Goal: Communication & Community: Ask a question

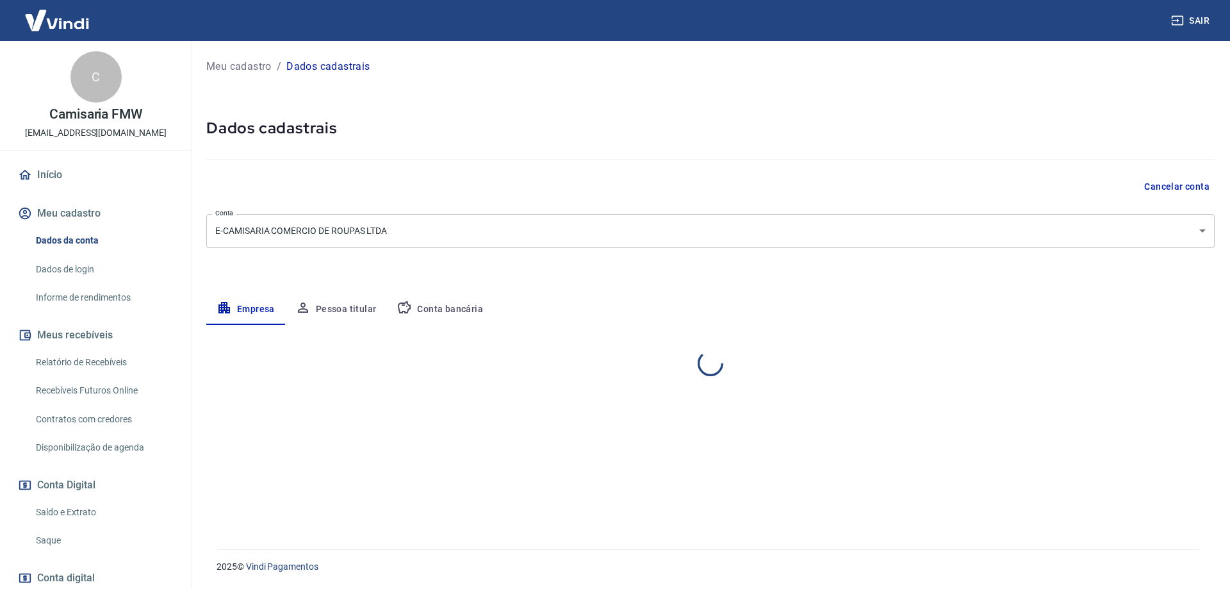
select select "SP"
select select "business"
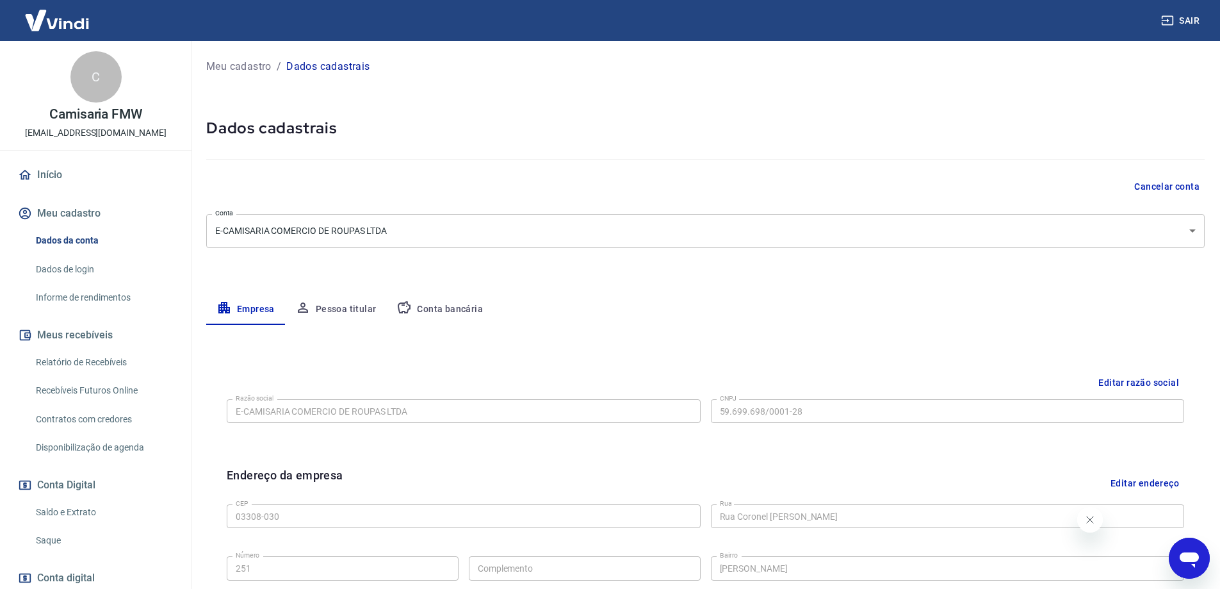
click at [70, 179] on link "Início" at bounding box center [95, 175] width 161 height 28
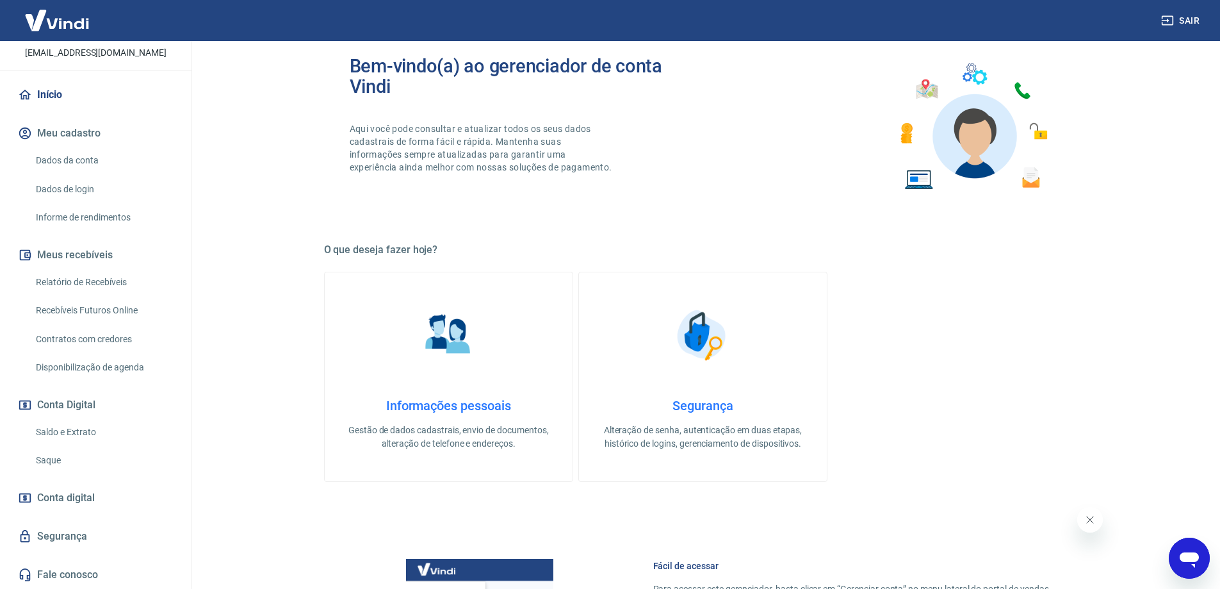
scroll to position [64, 0]
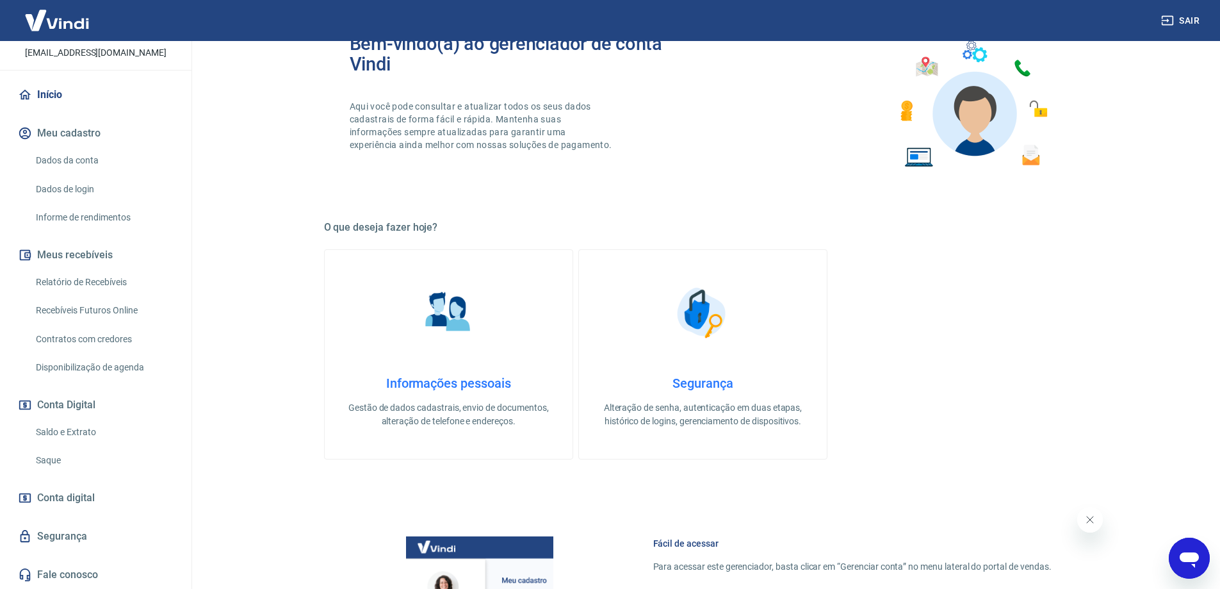
click at [67, 422] on link "Saldo e Extrato" at bounding box center [103, 432] width 145 height 26
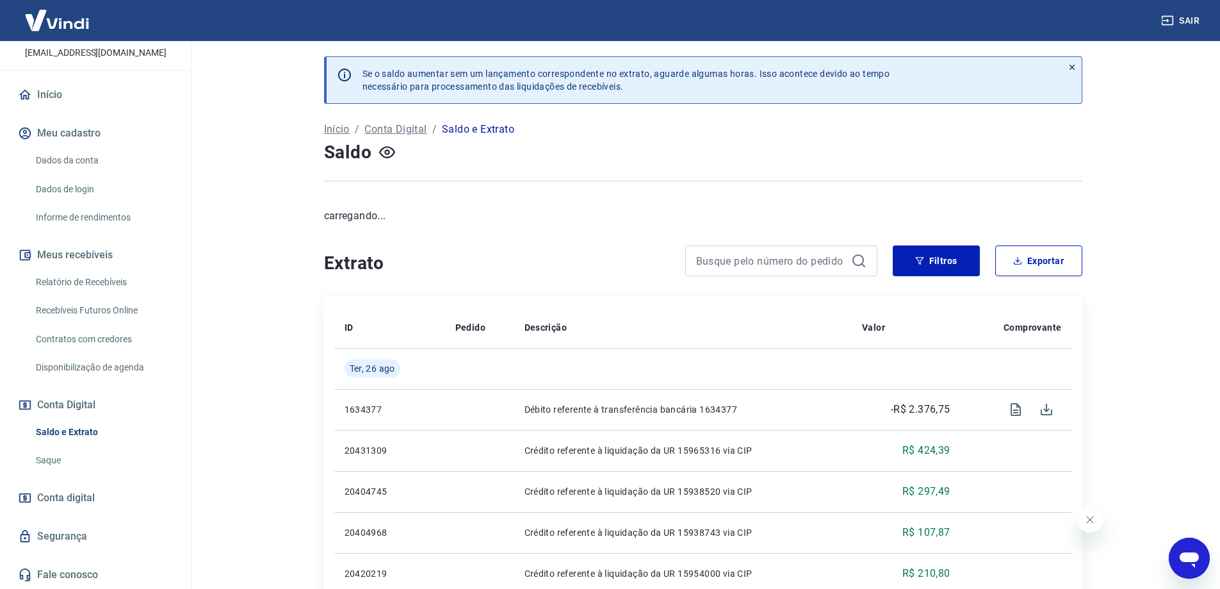
click at [55, 455] on link "Saque" at bounding box center [103, 460] width 145 height 26
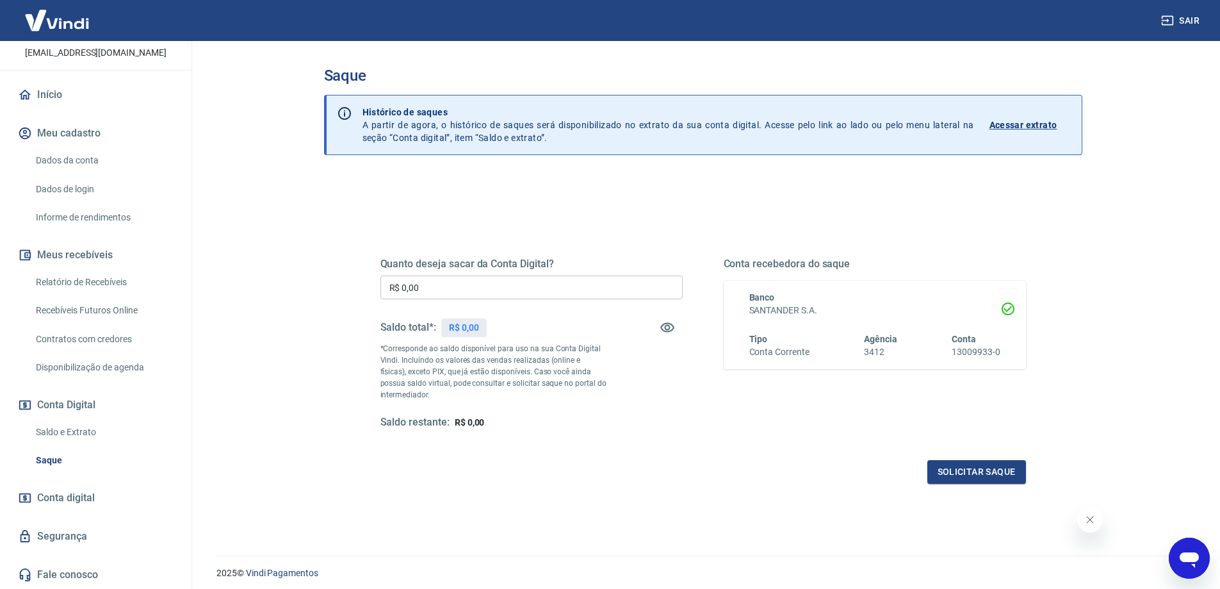
click at [478, 307] on div "Quanto deseja sacar da Conta Digital? R$ 0,00 ​ Saldo total*: R$ 0,00 *Correspo…" at bounding box center [531, 343] width 302 height 172
click at [476, 288] on input "R$ 0,00" at bounding box center [531, 287] width 302 height 24
click at [474, 320] on div "R$ 0,00" at bounding box center [463, 327] width 45 height 19
click at [416, 284] on input "R$ 0,00" at bounding box center [531, 287] width 302 height 24
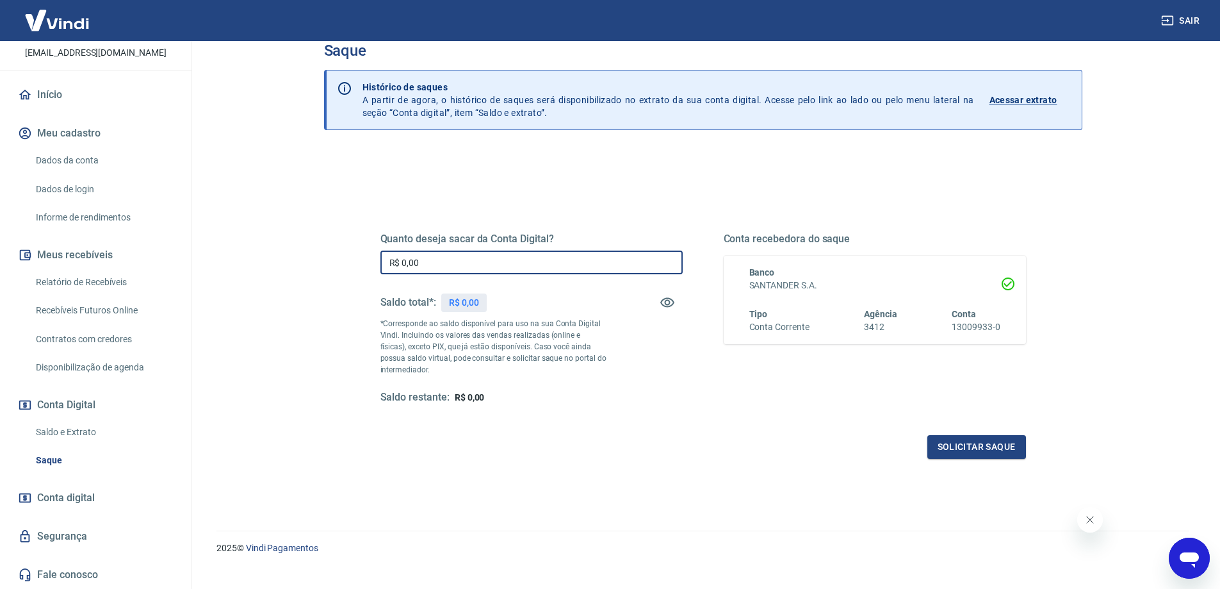
scroll to position [45, 0]
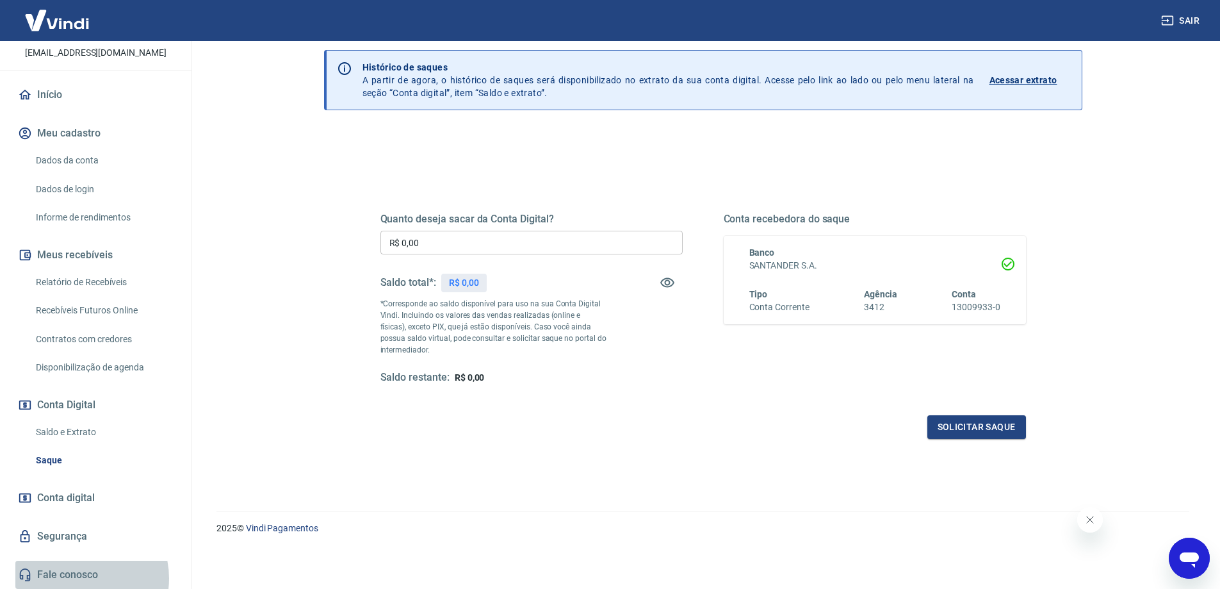
click at [76, 578] on link "Fale conosco" at bounding box center [95, 574] width 161 height 28
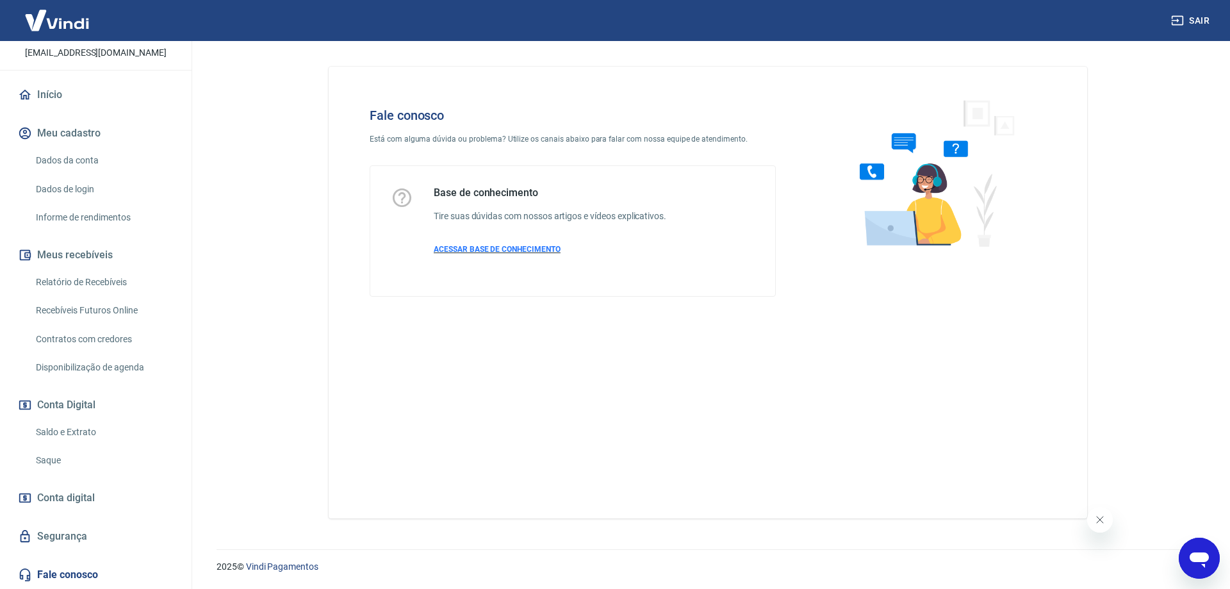
click at [485, 248] on span "ACESSAR BASE DE CONHECIMENTO" at bounding box center [497, 249] width 127 height 9
click at [535, 256] on div "Base de conhecimento Tire suas dúvidas com nossos artigos e vídeos explicativos…" at bounding box center [550, 230] width 232 height 89
click at [1191, 557] on icon "Abrir janela de mensagens" at bounding box center [1198, 559] width 19 height 15
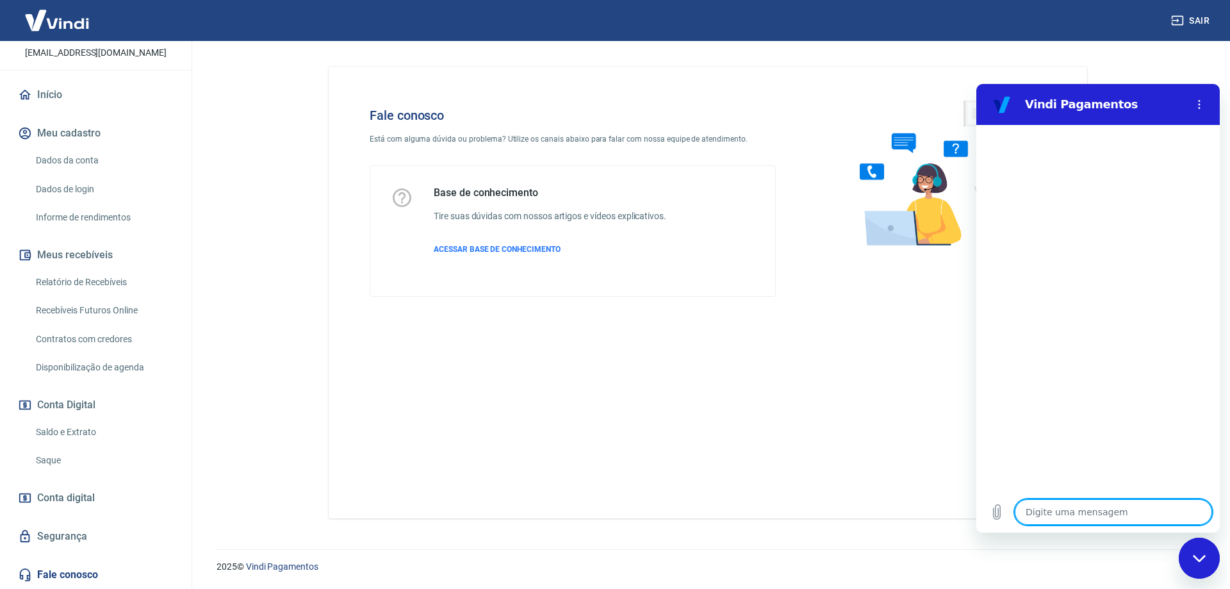
click at [1202, 99] on icon "Menu de opções" at bounding box center [1199, 104] width 10 height 10
click at [1090, 511] on textarea at bounding box center [1112, 512] width 197 height 26
click at [1129, 516] on textarea at bounding box center [1112, 512] width 197 height 26
type textarea "B"
type textarea "x"
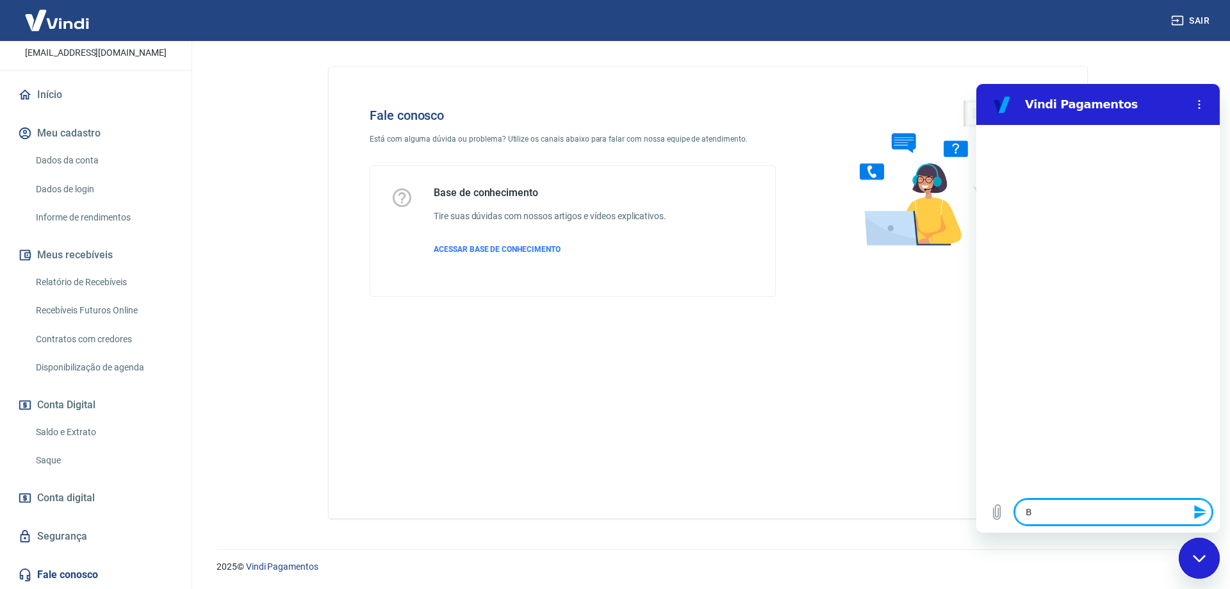
type textarea "Bo"
type textarea "x"
type textarea "Boa"
type textarea "x"
type textarea "Boa"
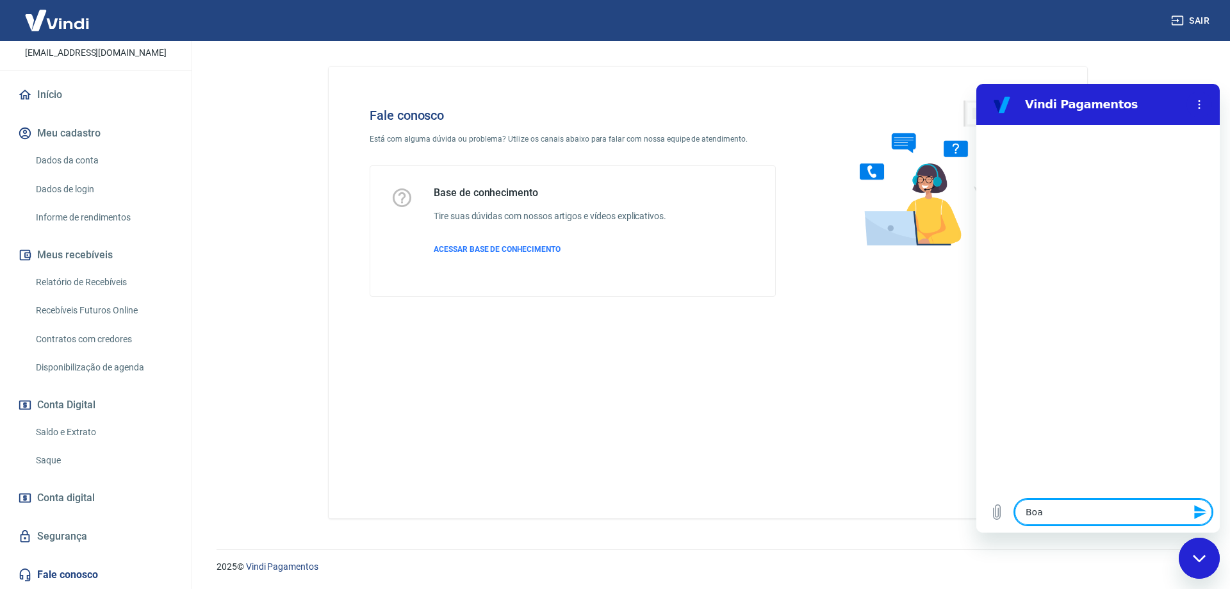
type textarea "x"
type textarea "Boa t"
type textarea "x"
type textarea "Boa ta"
type textarea "x"
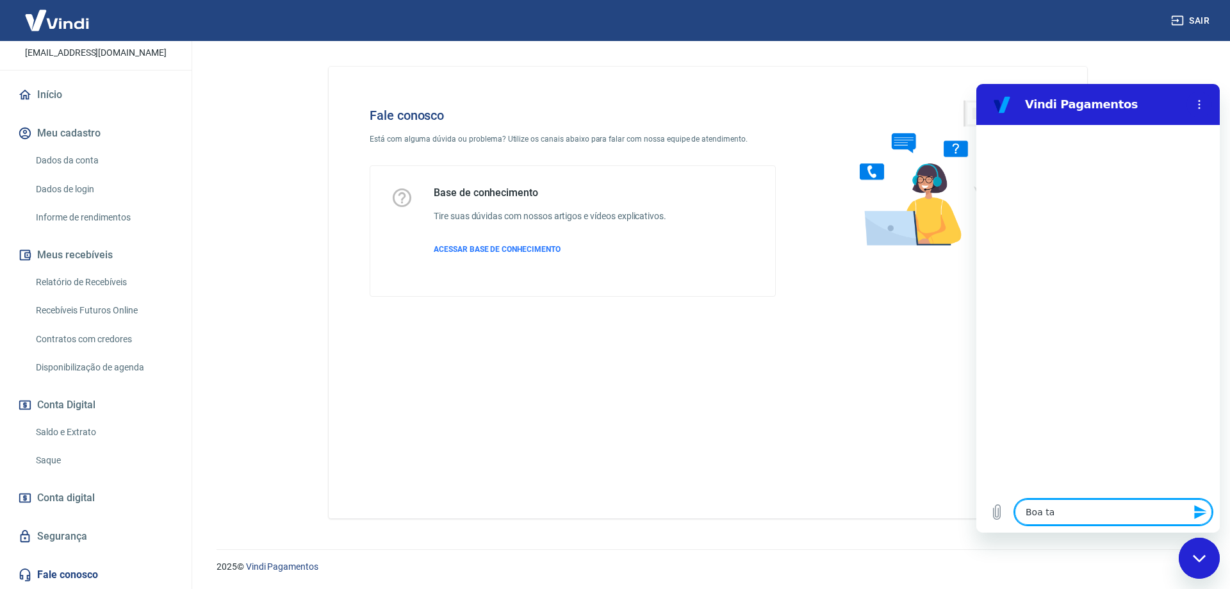
type textarea "Boa tar"
type textarea "x"
type textarea "Boa tard"
type textarea "x"
type textarea "Boa tarde"
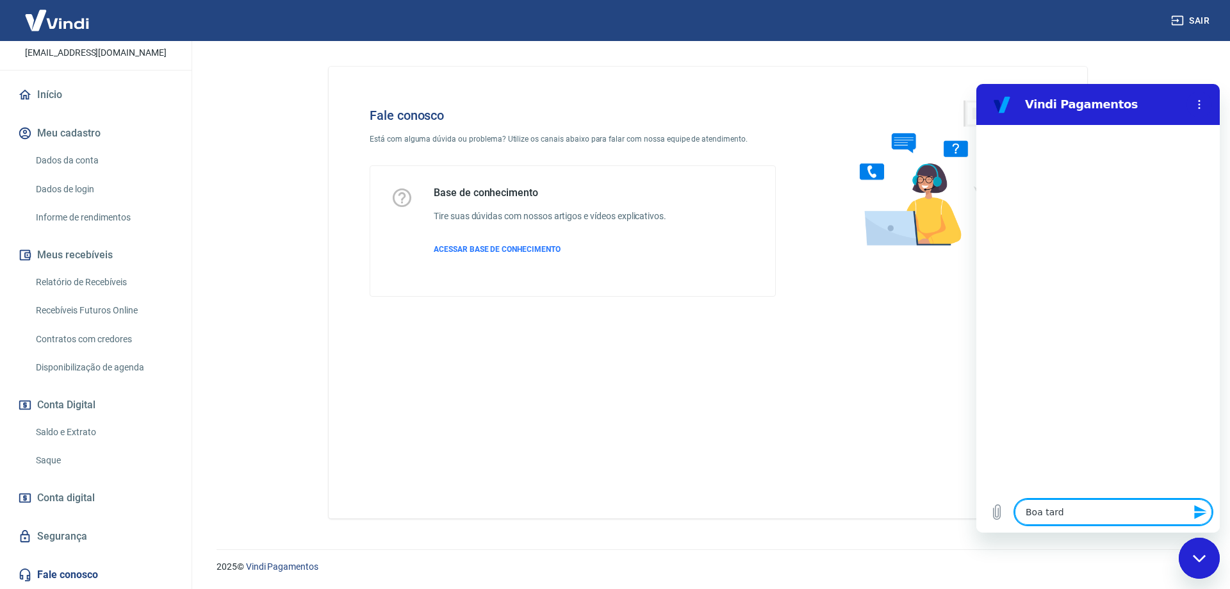
type textarea "x"
type textarea "C"
type textarea "x"
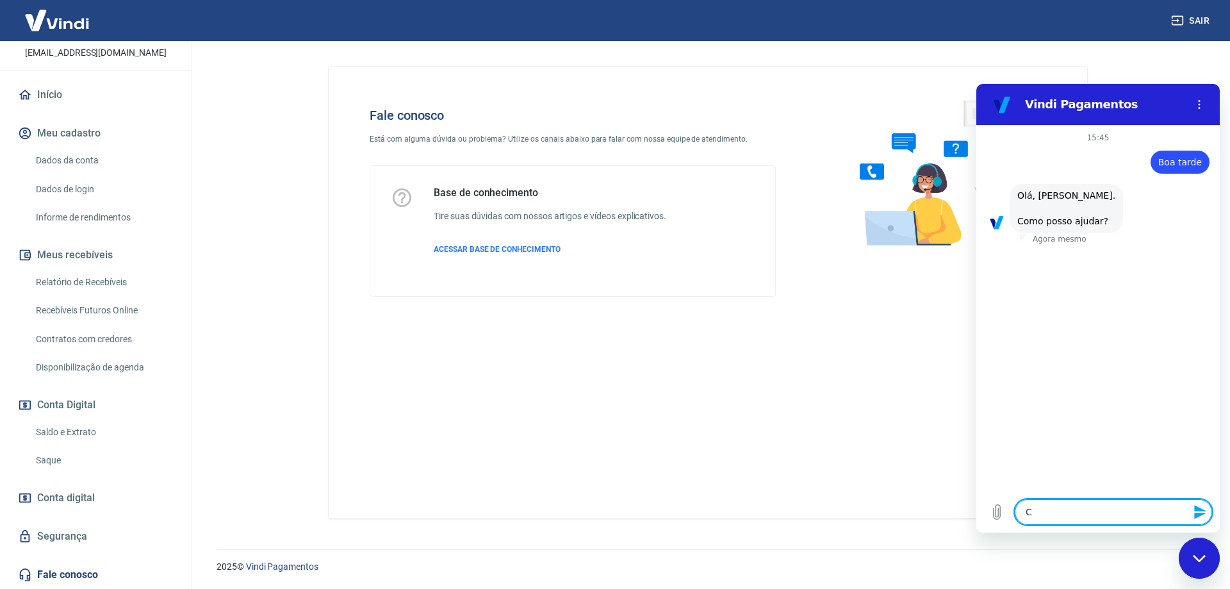
type textarea "Co"
type textarea "x"
type textarea "Com"
type textarea "x"
type textarea "Com"
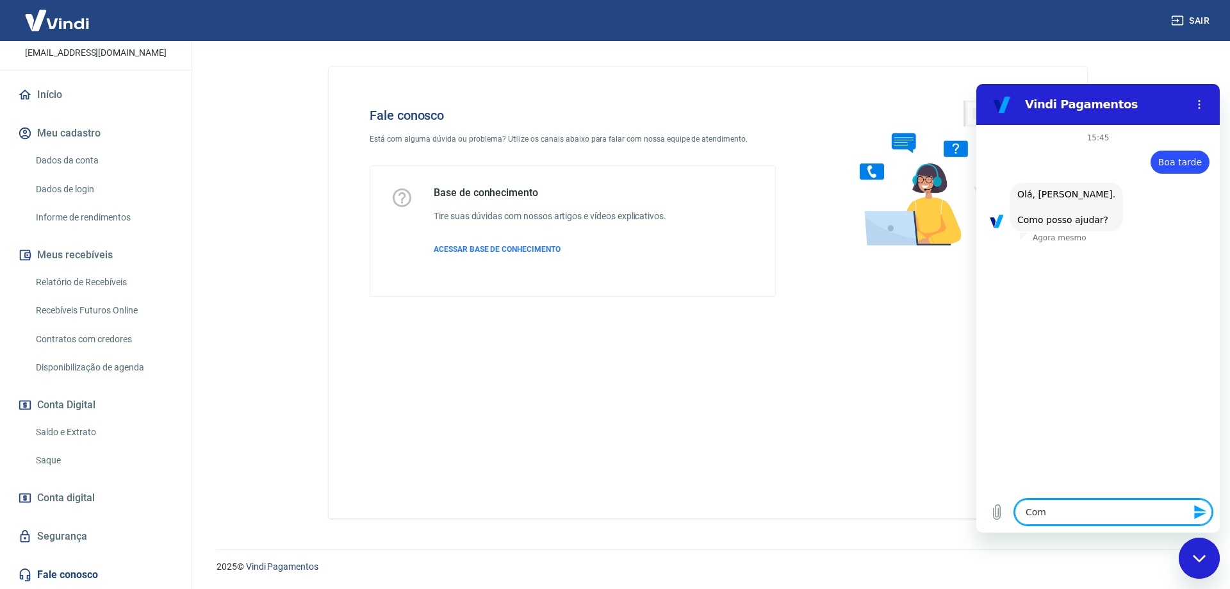
type textarea "x"
type textarea "Com q"
type textarea "x"
type textarea "Com qu"
type textarea "x"
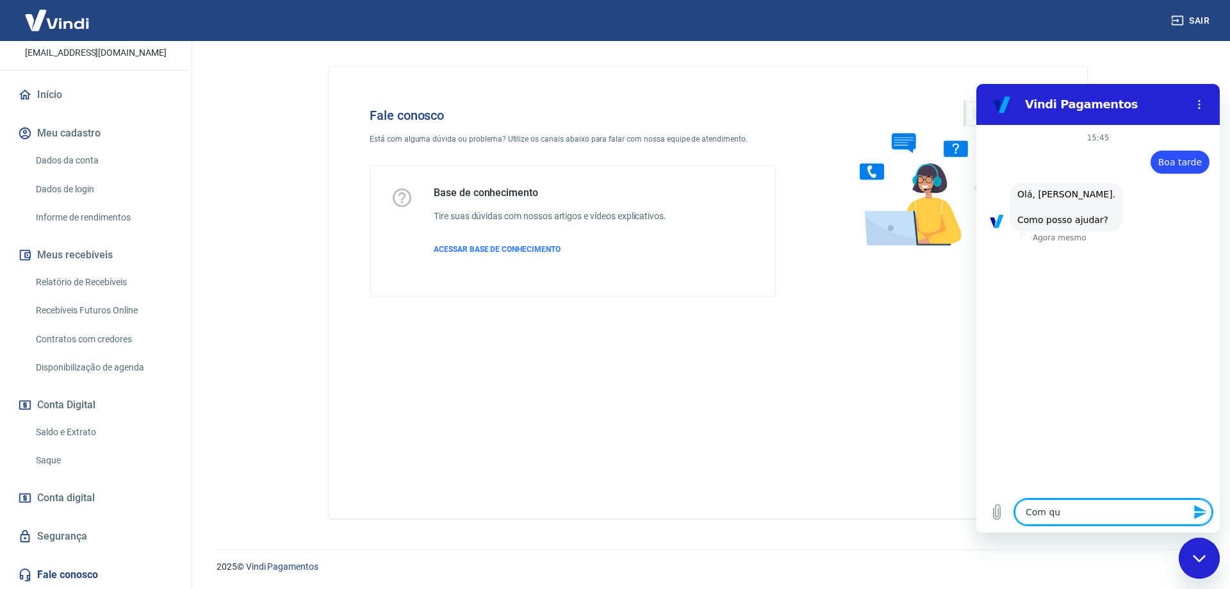
type textarea "Com que"
type textarea "x"
type textarea "Com quem"
type textarea "x"
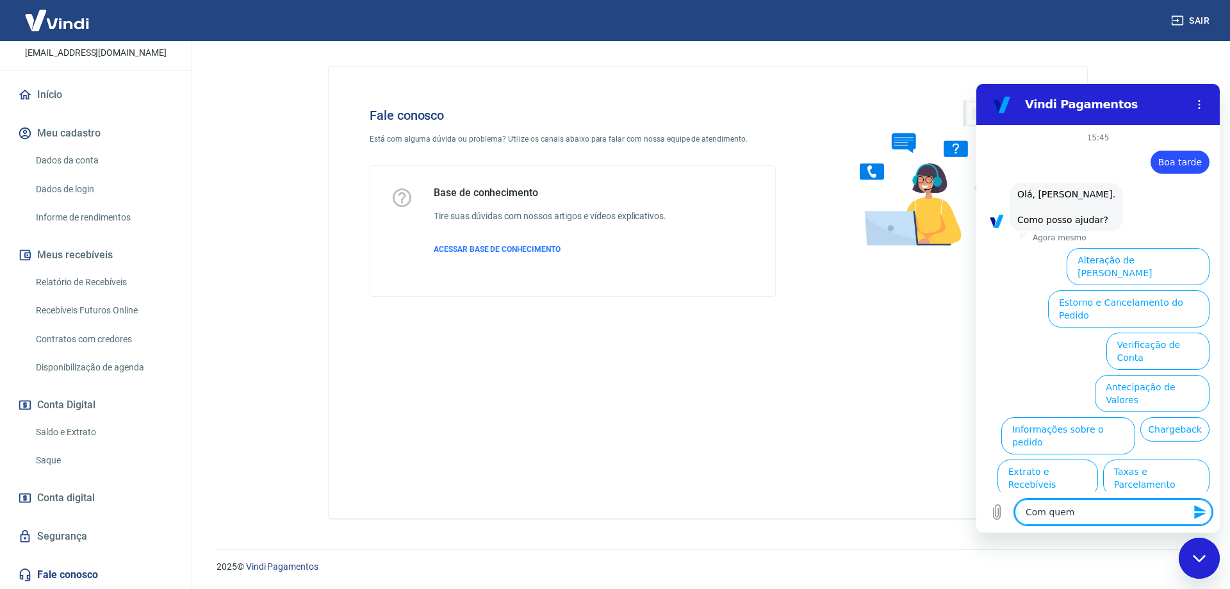
type textarea "Com quem"
type textarea "x"
type textarea "Com quem"
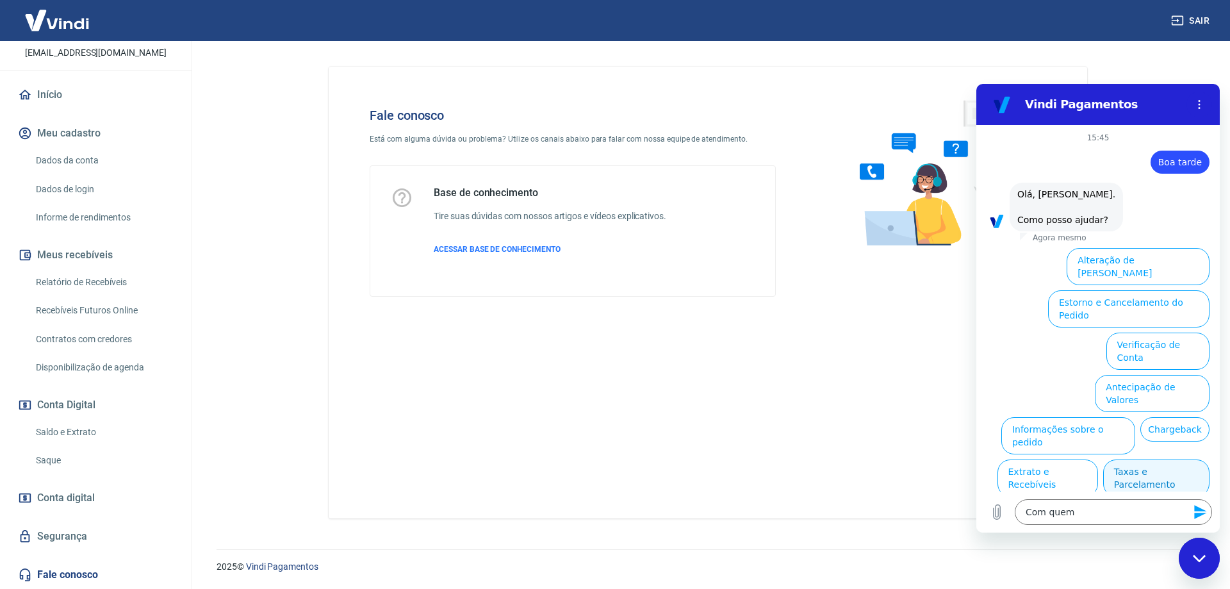
click at [1148, 459] on button "Taxas e Parcelamento" at bounding box center [1156, 477] width 106 height 37
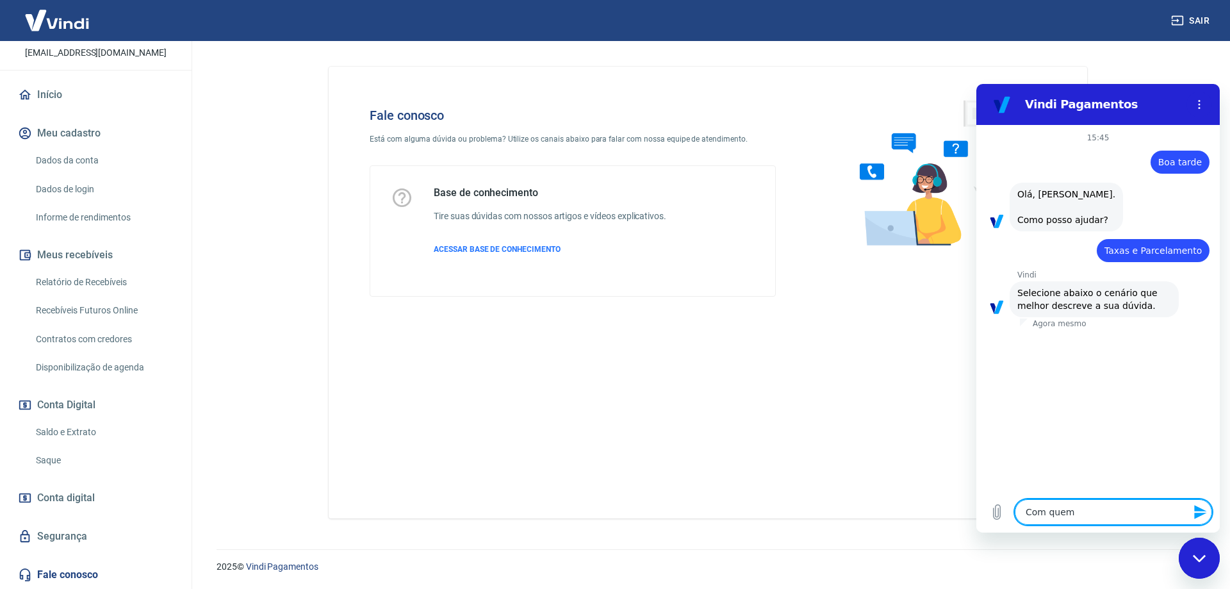
scroll to position [13, 0]
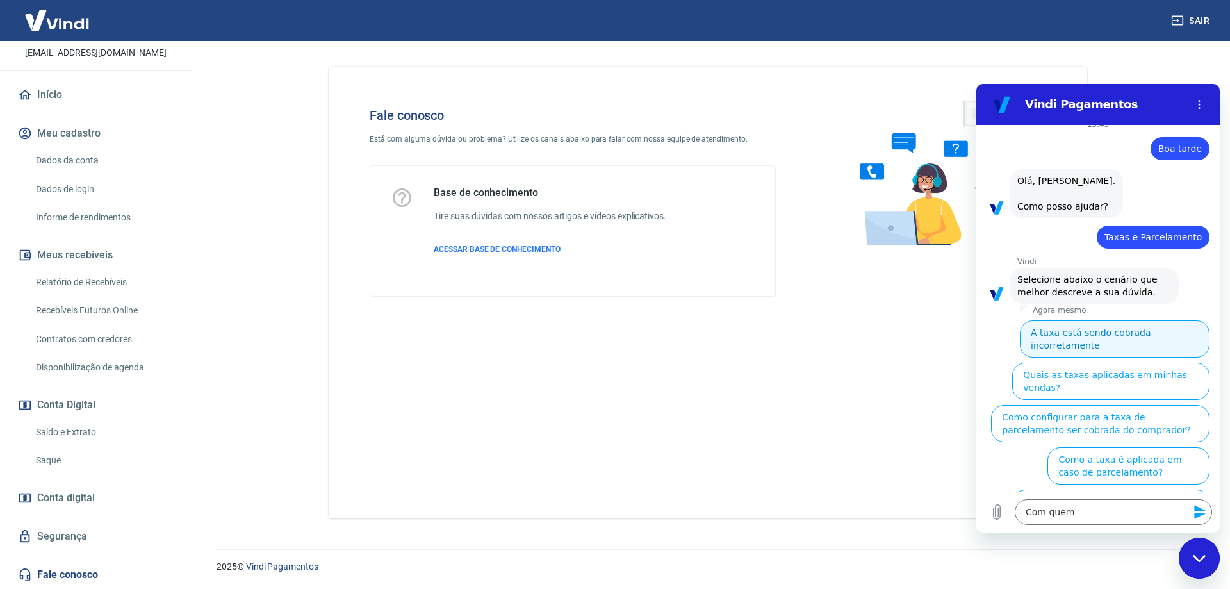
click at [1101, 332] on button "A taxa está sendo cobrada incorretamente" at bounding box center [1115, 338] width 190 height 37
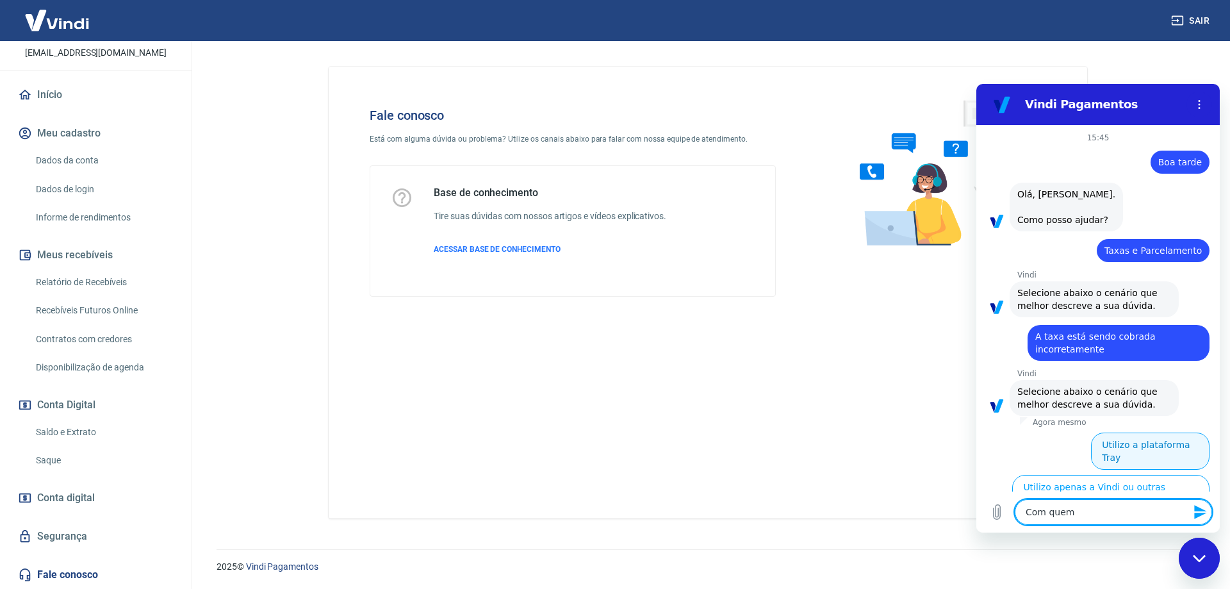
click at [1143, 442] on button "Utilizo a plataforma Tray" at bounding box center [1150, 450] width 118 height 37
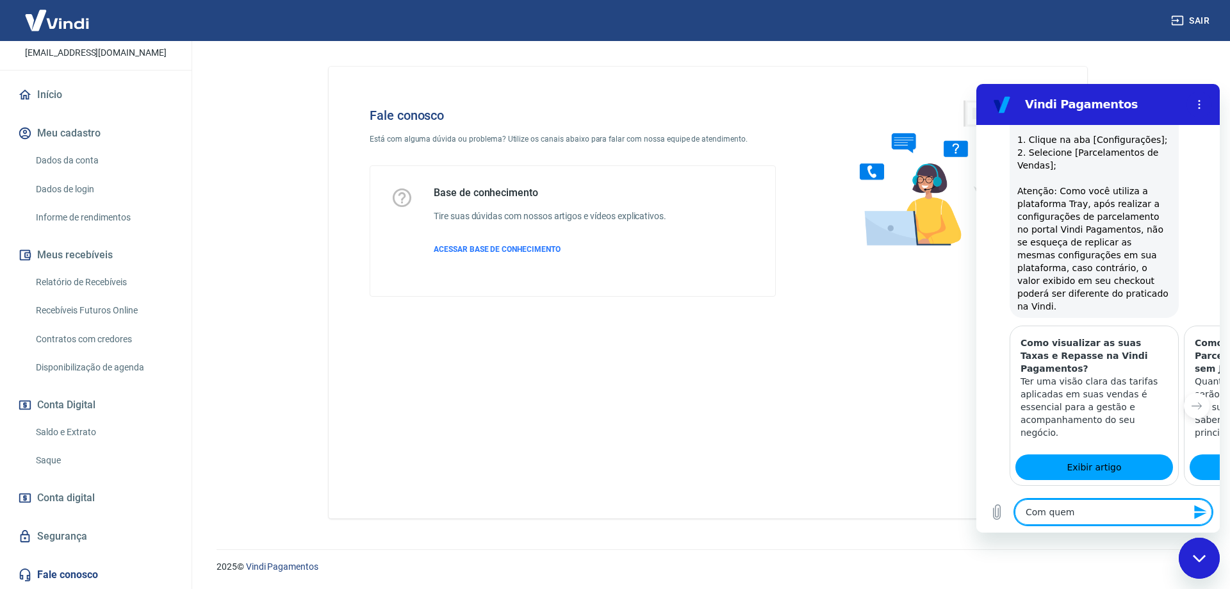
scroll to position [831, 0]
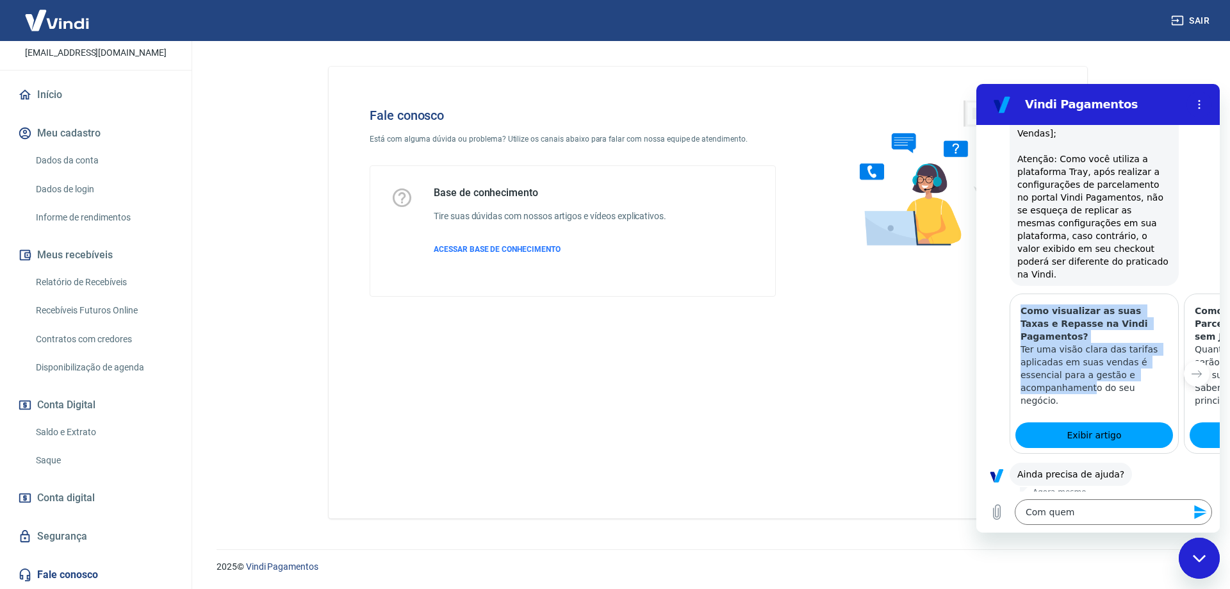
drag, startPoint x: 1086, startPoint y: 350, endPoint x: 985, endPoint y: 352, distance: 100.6
click at [985, 352] on div "Como visualizar as suas Taxas e Repasse na Vindi Pagamentos? Ter uma visão clar…" at bounding box center [1097, 373] width 243 height 160
click at [1191, 368] on icon "Próximo item" at bounding box center [1196, 373] width 10 height 10
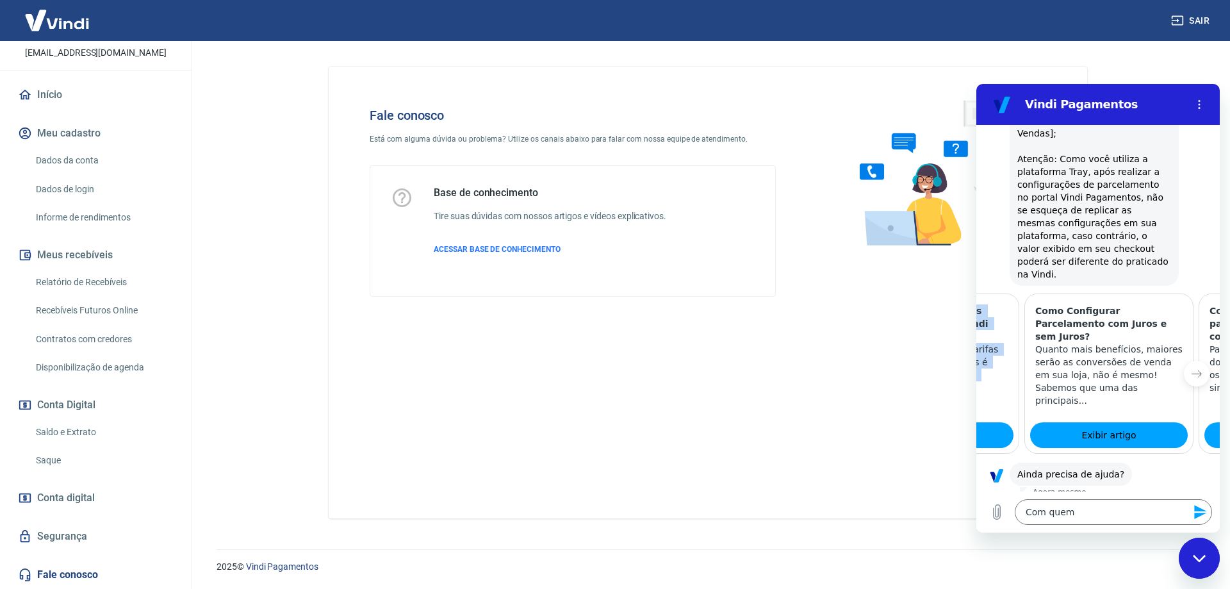
scroll to position [0, 165]
click at [1191, 368] on icon "Próximo item" at bounding box center [1196, 373] width 10 height 10
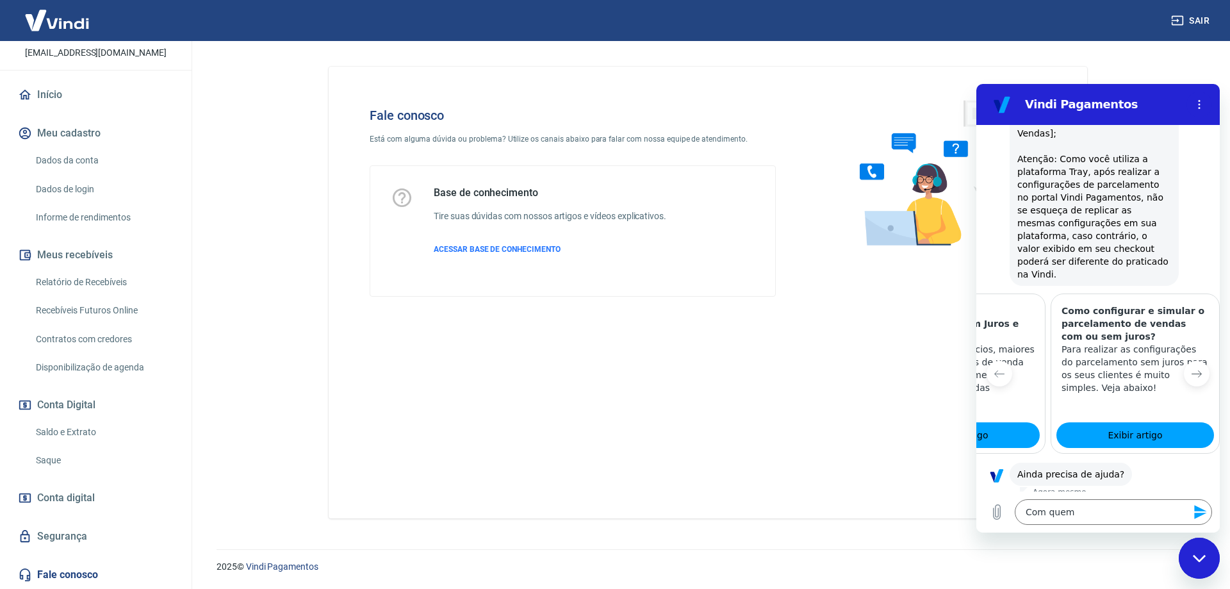
scroll to position [0, 329]
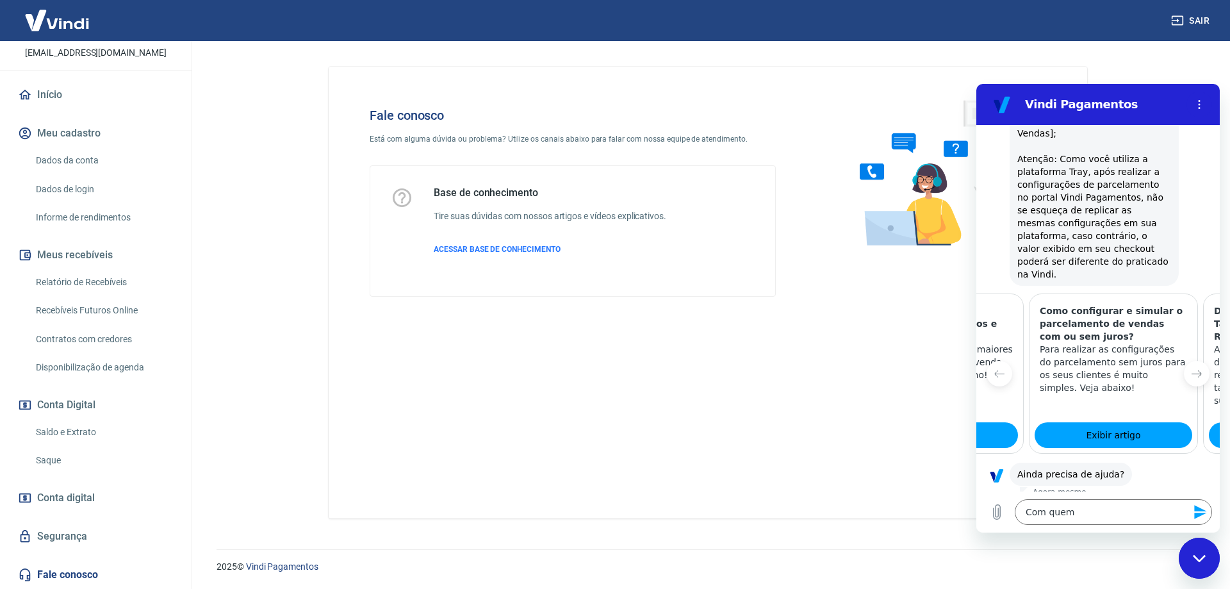
click at [1191, 368] on icon "Próximo item" at bounding box center [1196, 373] width 10 height 10
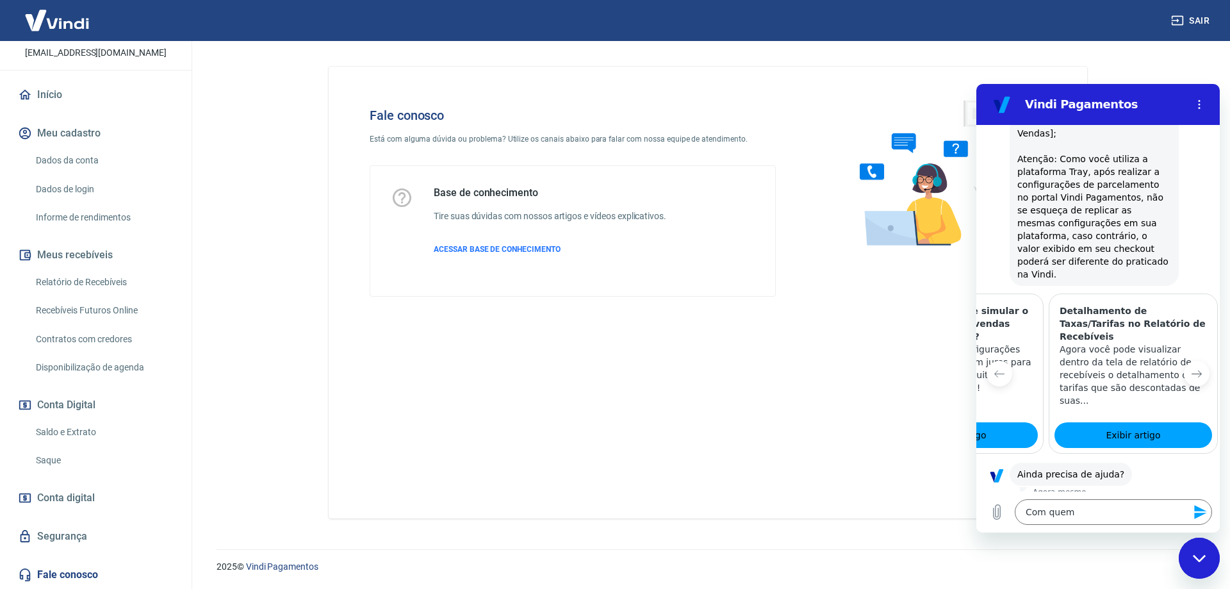
scroll to position [0, 487]
click at [1144, 502] on button "Sim" at bounding box center [1146, 514] width 37 height 24
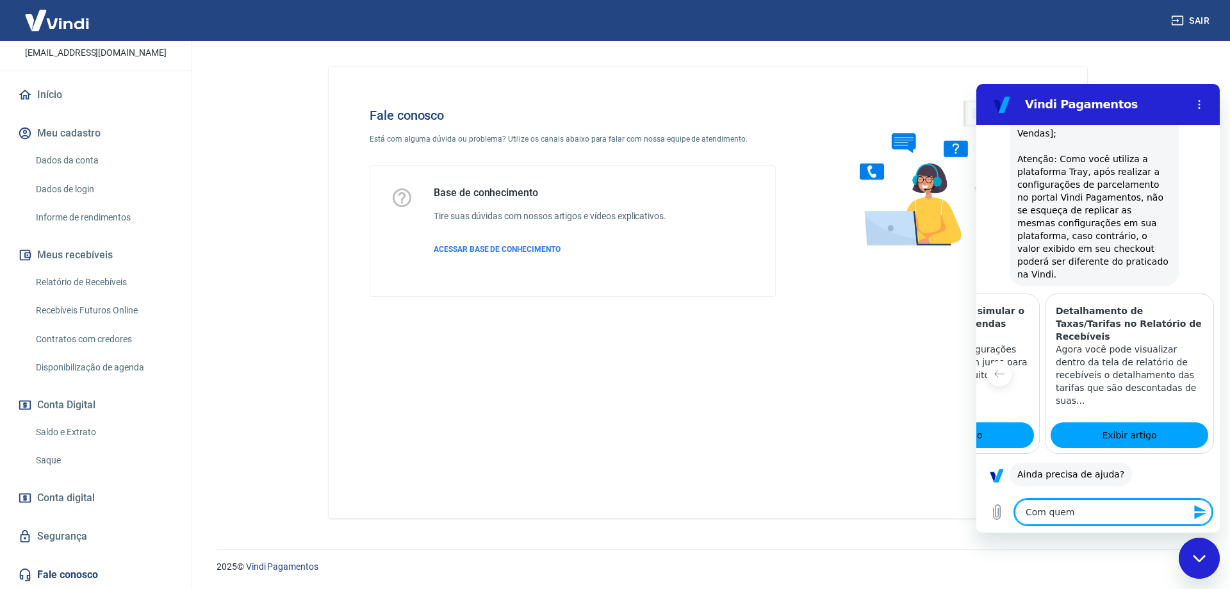
type textarea "x"
type textarea "Com quem"
type textarea "x"
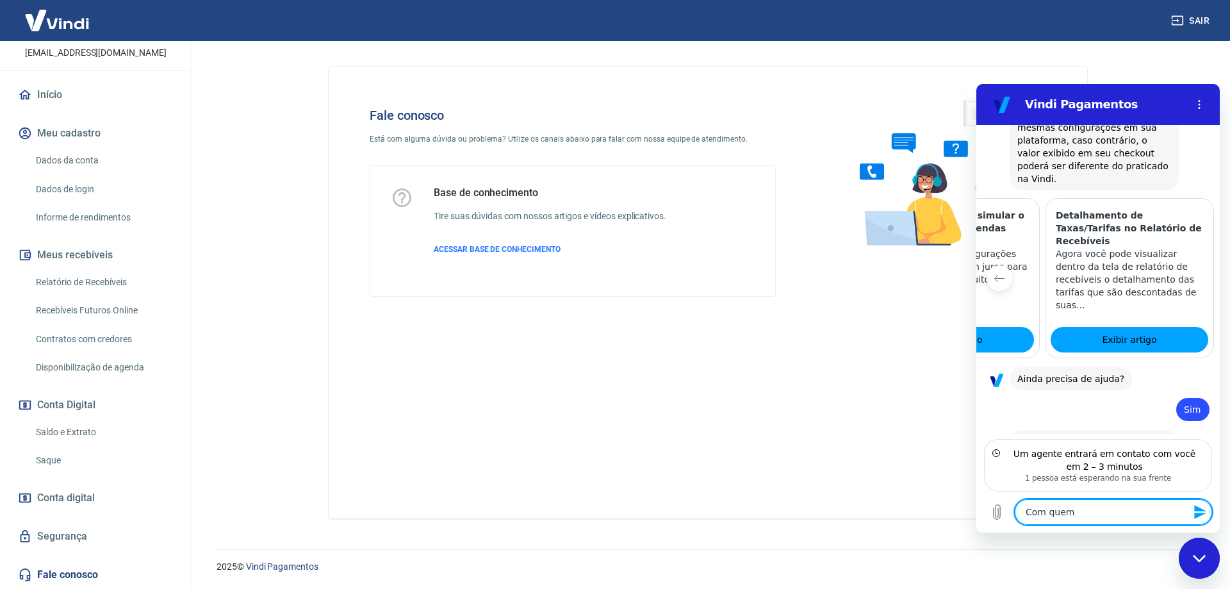
scroll to position [934, 0]
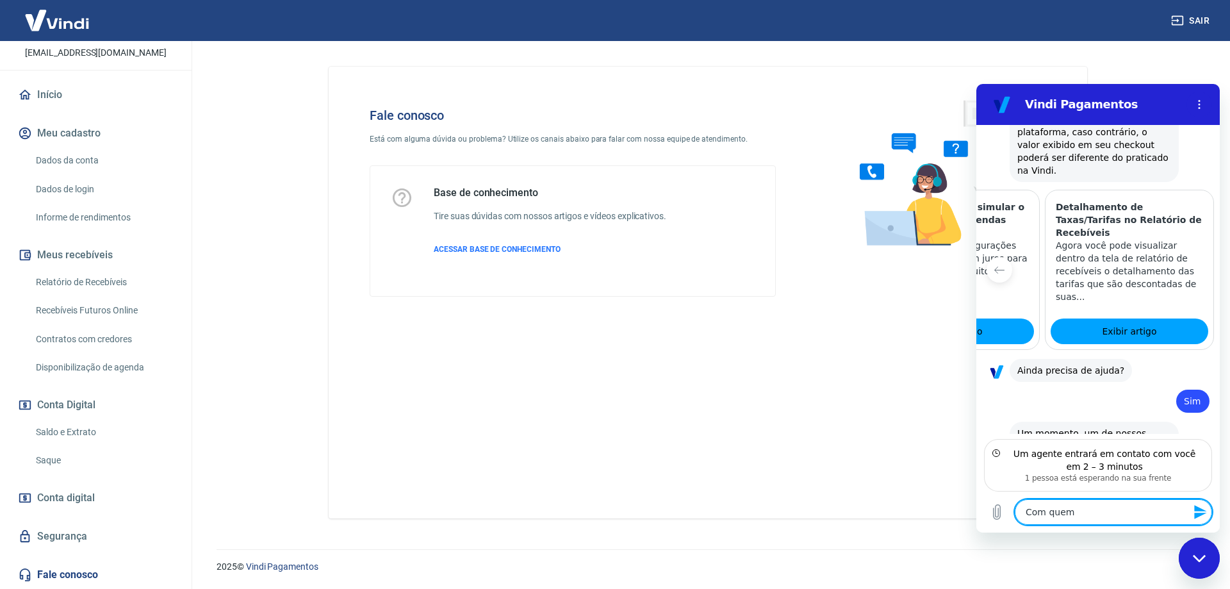
type textarea "O"
type textarea "x"
type textarea "Ol"
type textarea "x"
type textarea "Olá"
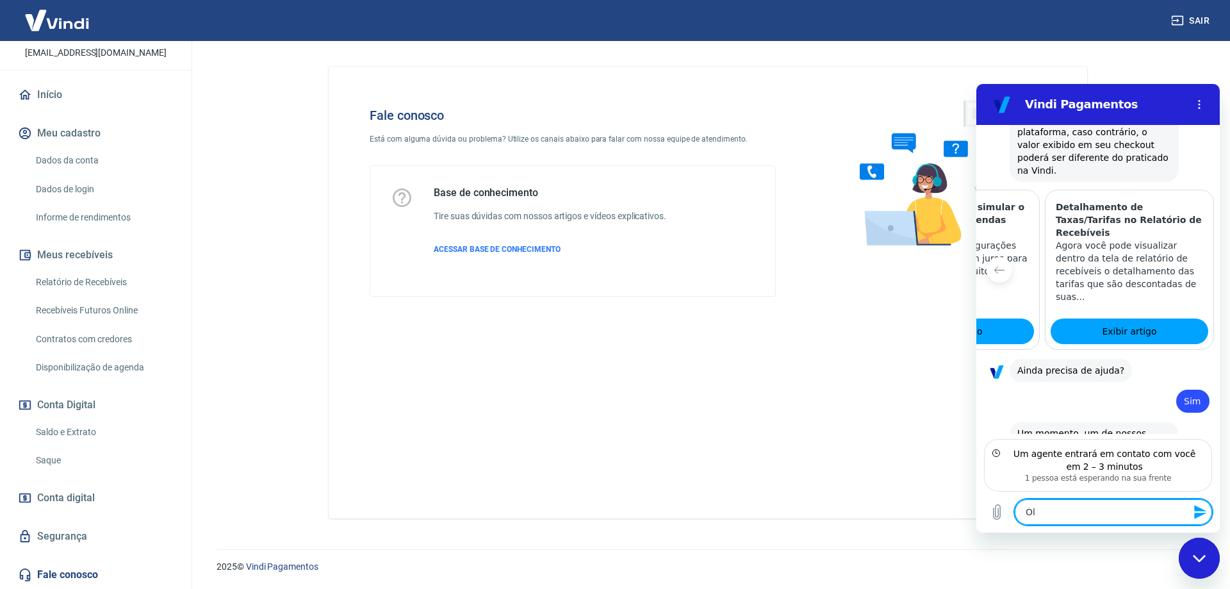
type textarea "x"
type textarea "Olá,"
type textarea "x"
type textarea "Olá,"
type textarea "x"
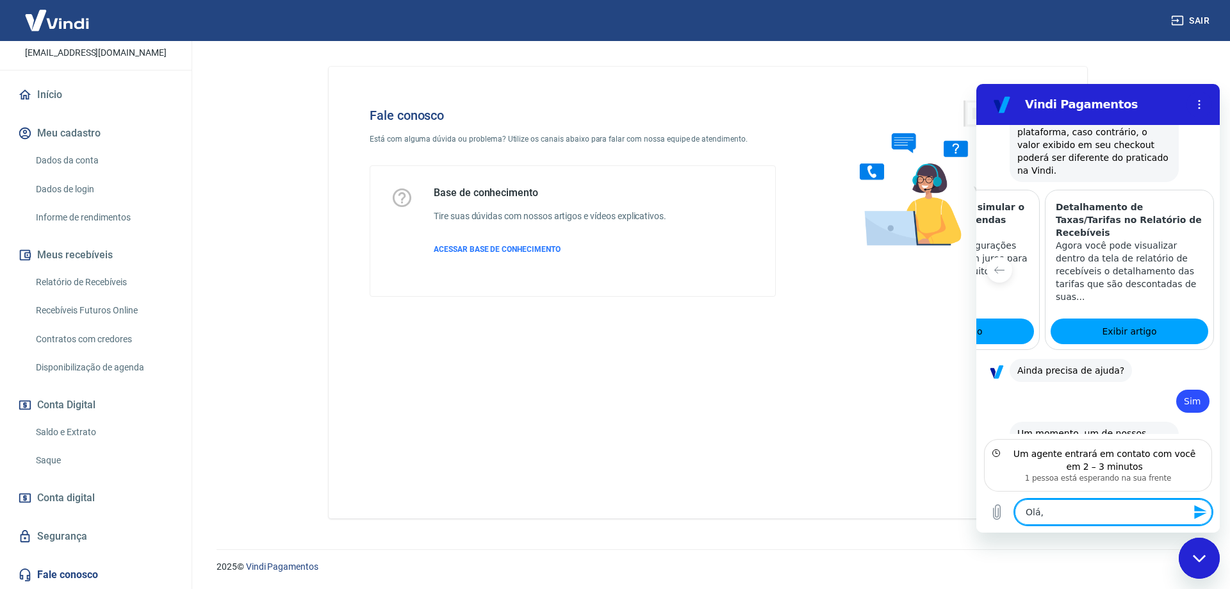
type textarea "Olá, b"
type textarea "x"
type textarea "Olá, bo"
type textarea "x"
type textarea "Olá, boa"
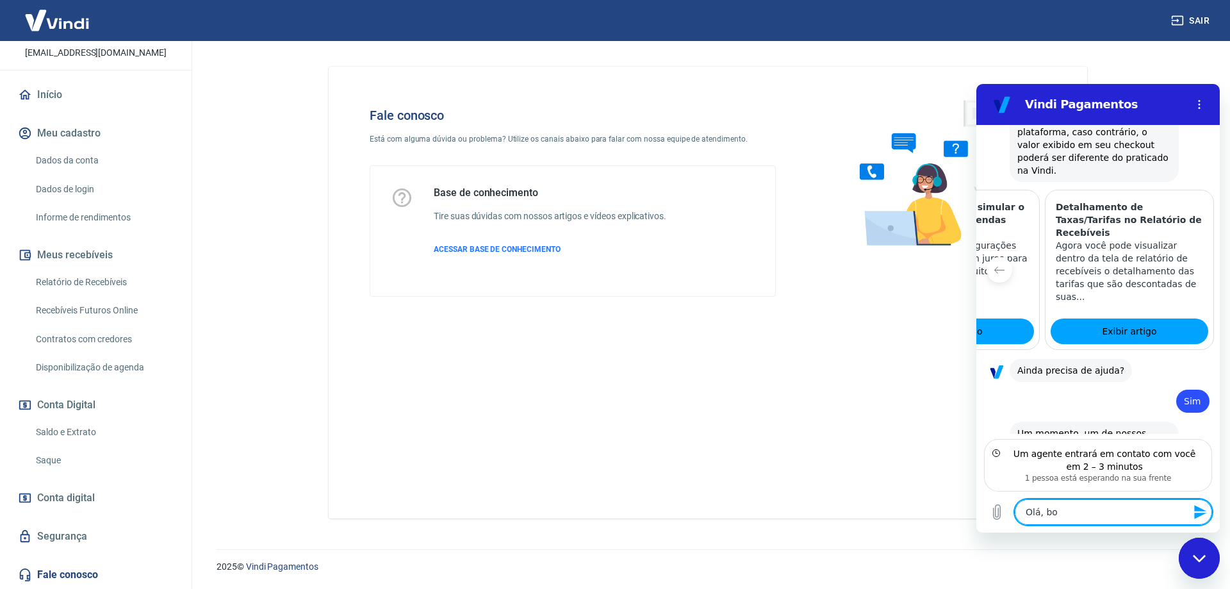
type textarea "x"
type textarea "Olá, boa"
type textarea "x"
type textarea "Olá, boa t"
type textarea "x"
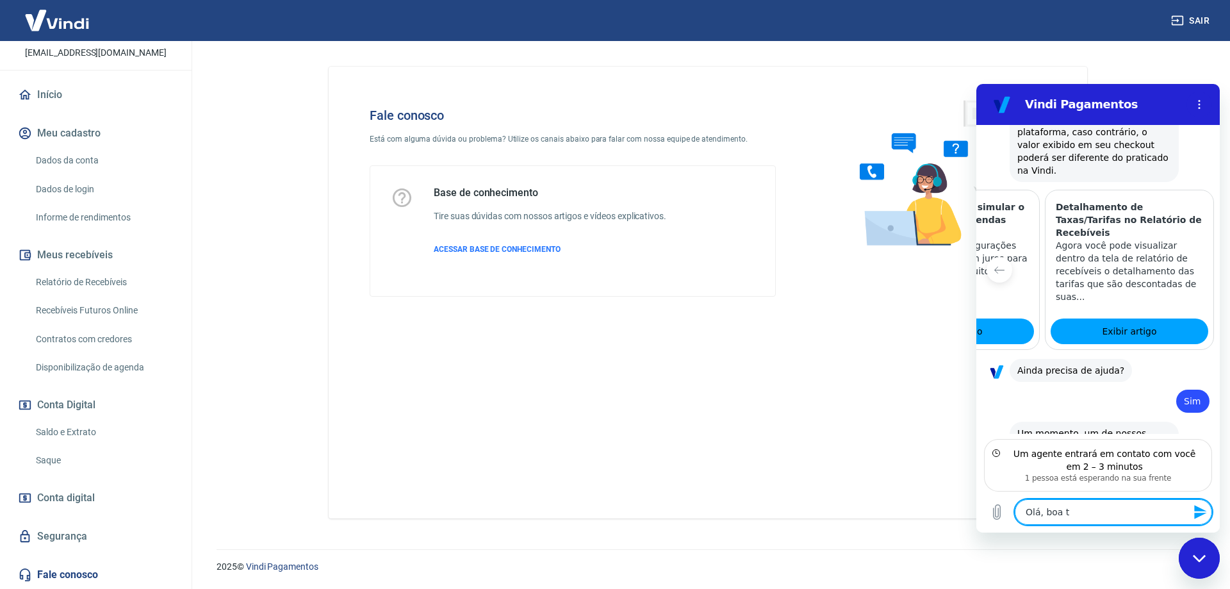
type textarea "Olá, boa ta"
type textarea "x"
type textarea "Olá, boa tar"
type textarea "x"
type textarea "Olá, boa tard"
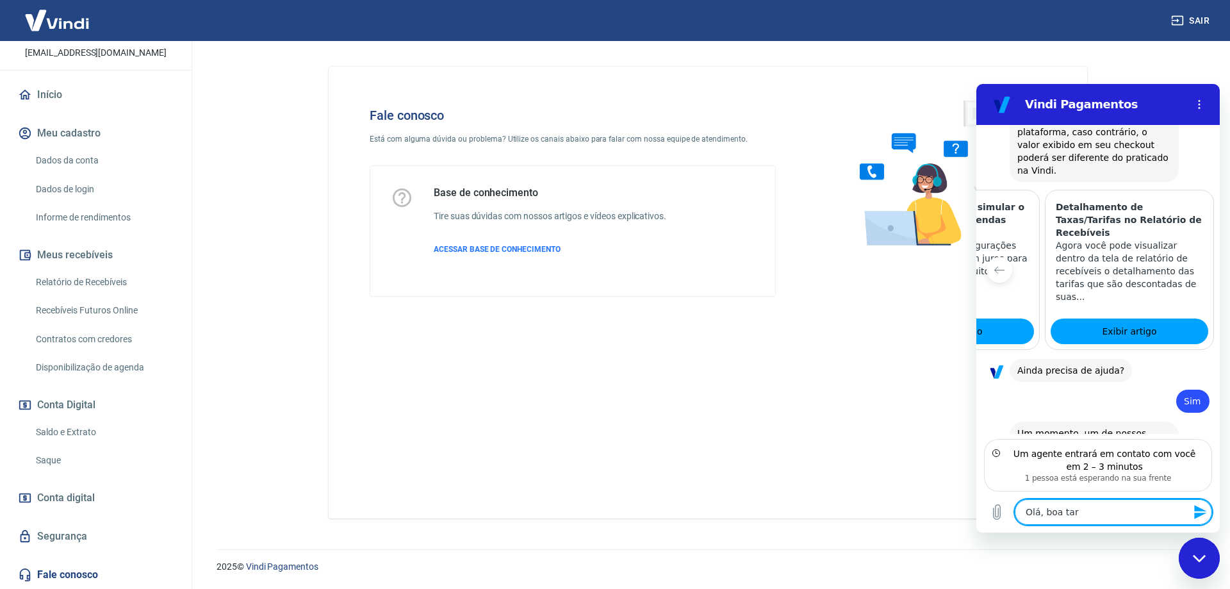
type textarea "x"
type textarea "Olá, boa tarde"
type textarea "x"
type textarea "Olá, boa tarde@"
type textarea "x"
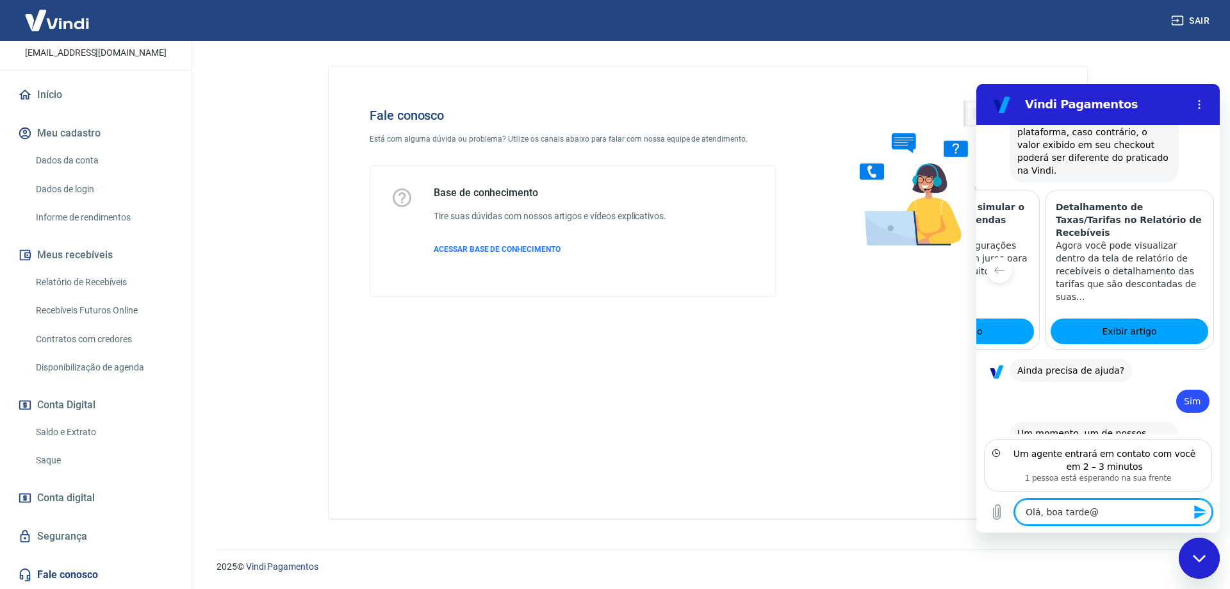
type textarea "Olá, boa tarde@"
type textarea "x"
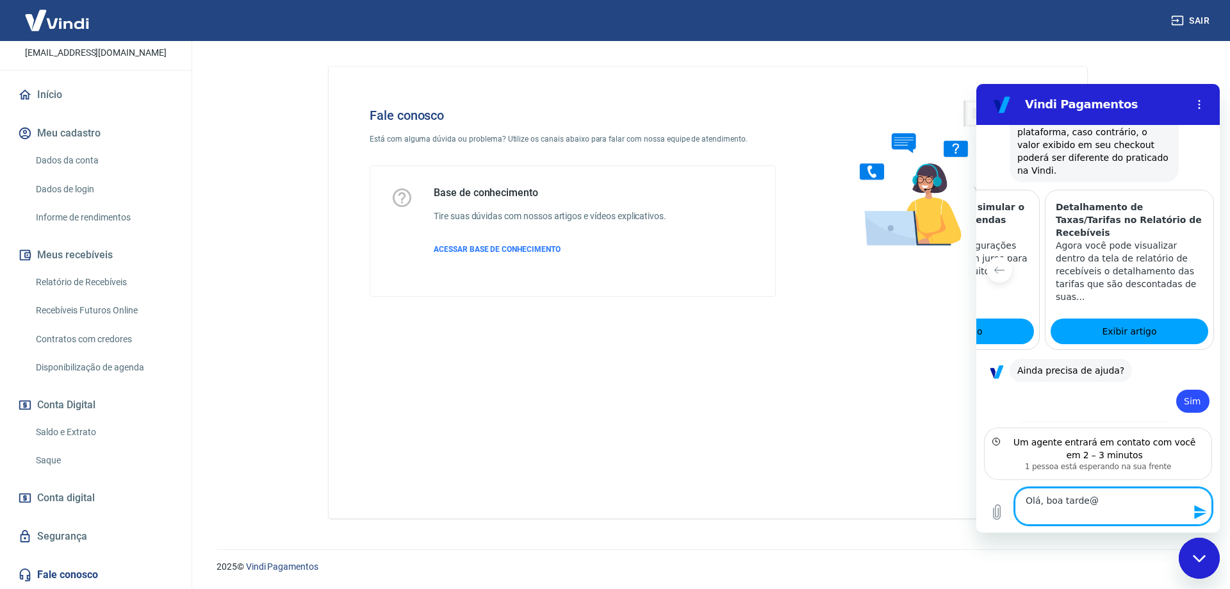
type textarea "Olá, boa tarde@"
type textarea "x"
type textarea "Olá, boa tarde@"
type textarea "x"
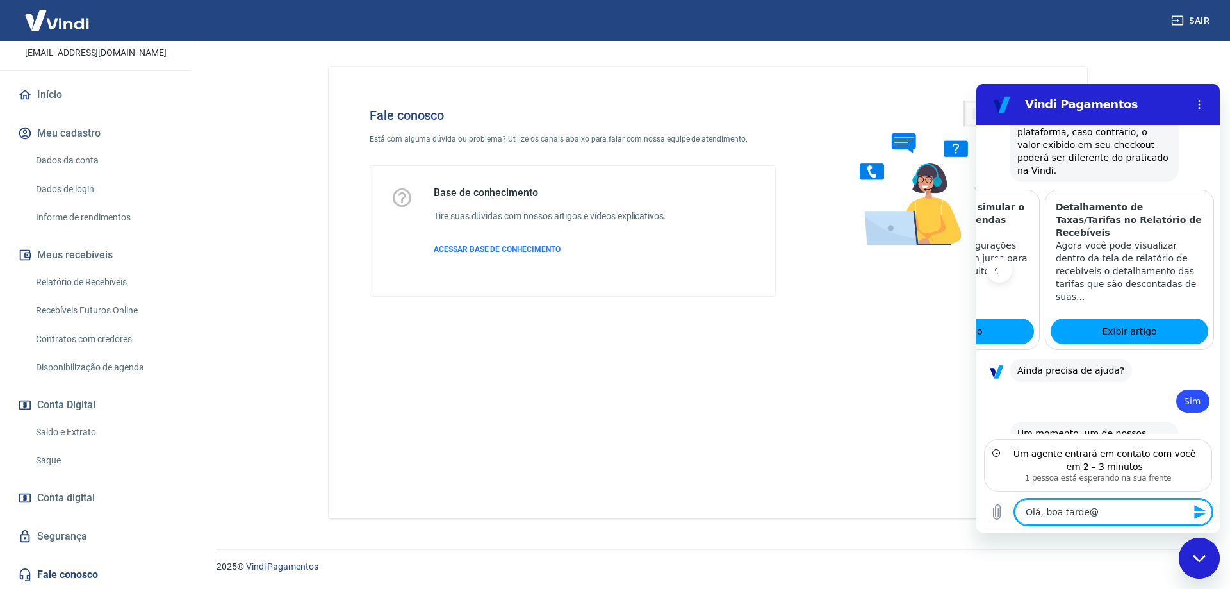
type textarea "Olá, boa tarde@"
type textarea "x"
type textarea "Olá, boa tarde"
type textarea "x"
type textarea "Olá, boa tarde!"
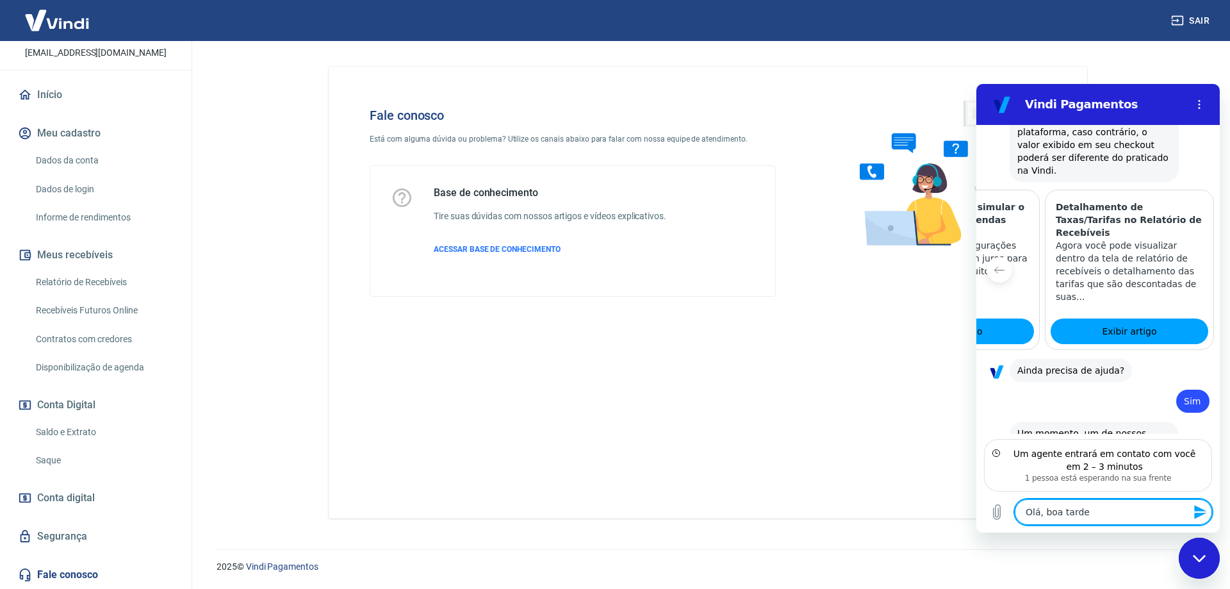
type textarea "x"
type textarea "Olá, boa tarde!"
type textarea "x"
type textarea "Olá, boa tarde!"
type textarea "x"
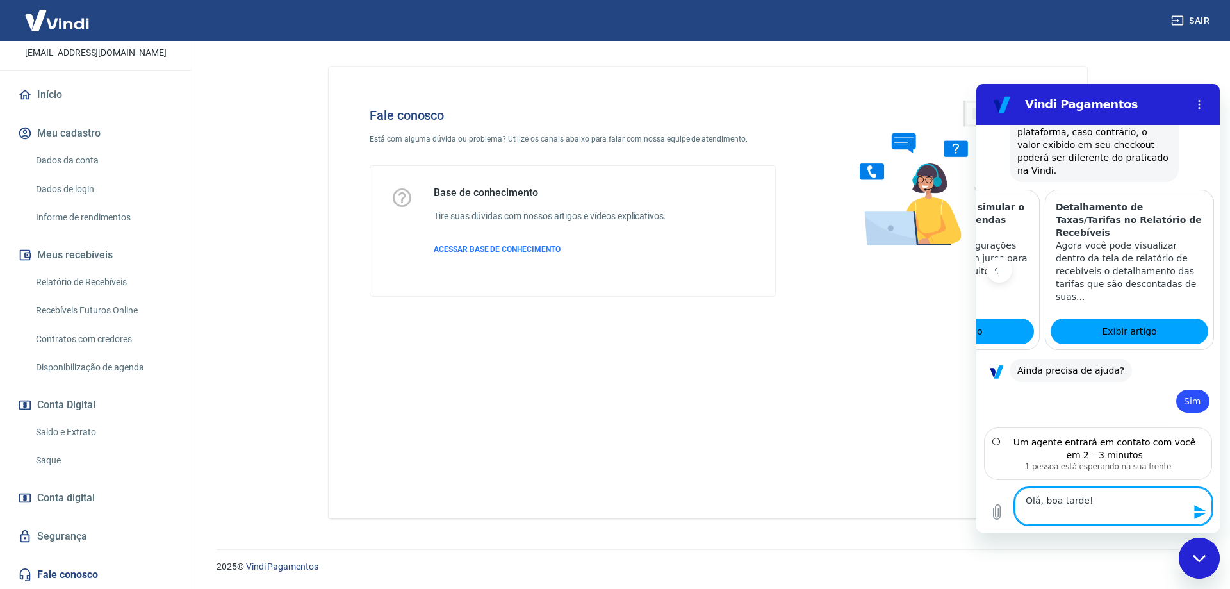
type textarea "Olá, boa tarde! M"
type textarea "x"
type textarea "Olá, boa tarde! Me"
type textarea "x"
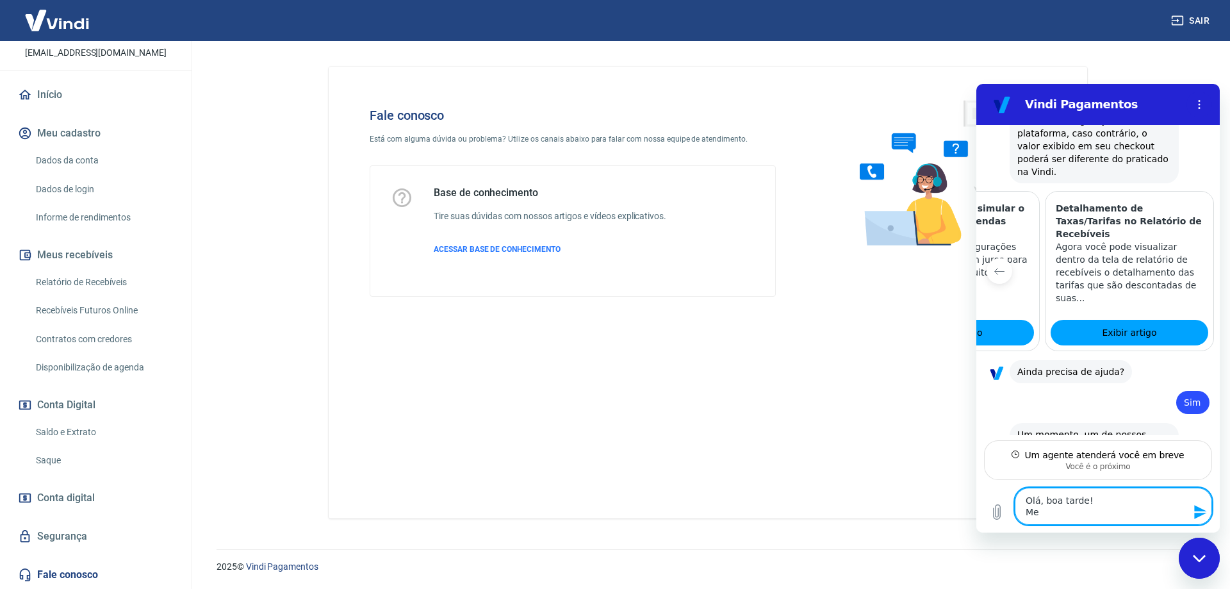
type textarea "Olá, boa tarde! Me"
type textarea "x"
type textarea "Olá, boa tarde! Me c"
type textarea "x"
type textarea "Olá, boa tarde! Me ch"
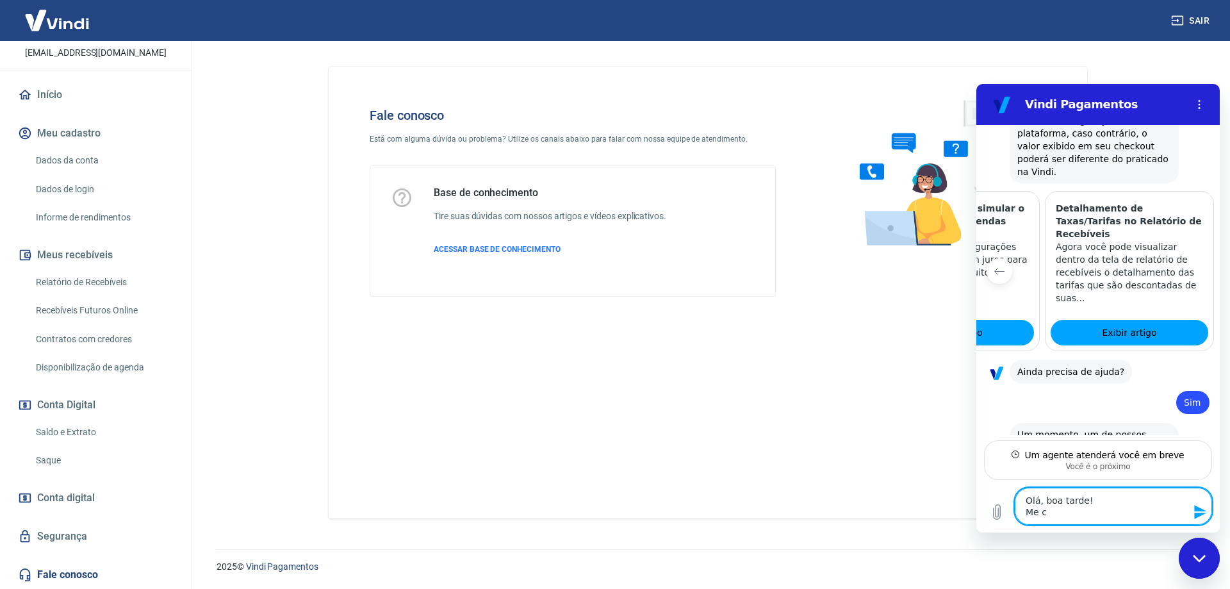
type textarea "x"
type textarea "Olá, boa tarde! Me cha"
type textarea "x"
type textarea "Olá, boa tarde! Me cham"
type textarea "x"
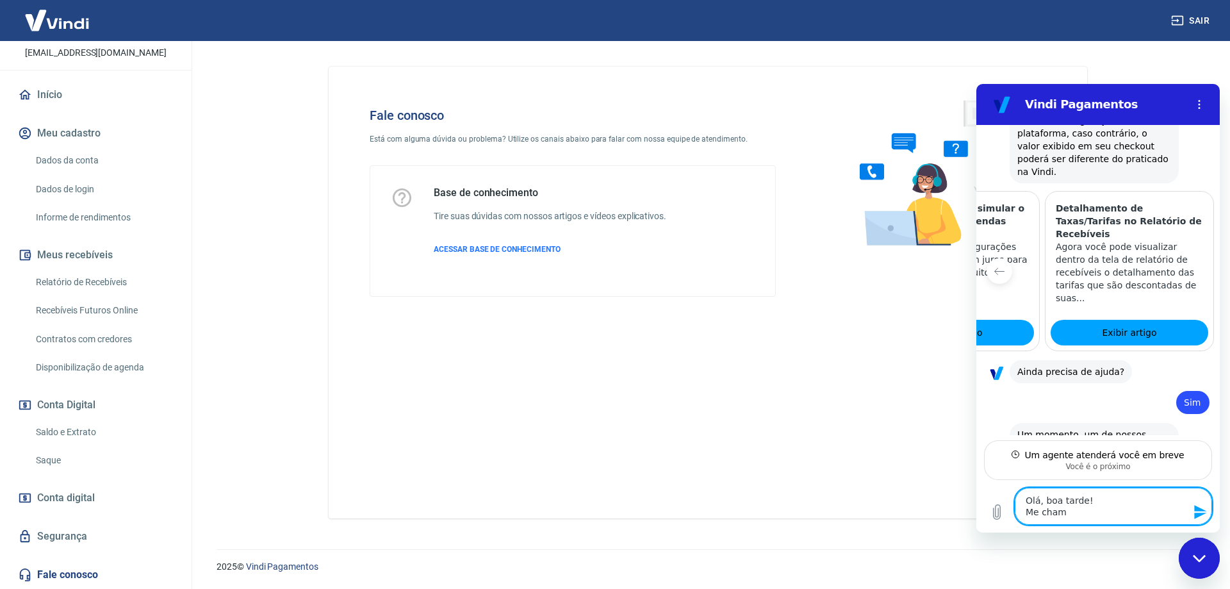
type textarea "Olá, boa tarde! Me chamo"
type textarea "x"
type textarea "Olá, boa tarde! Me chamo"
type textarea "x"
type textarea "Olá, boa tarde! Me chamo M"
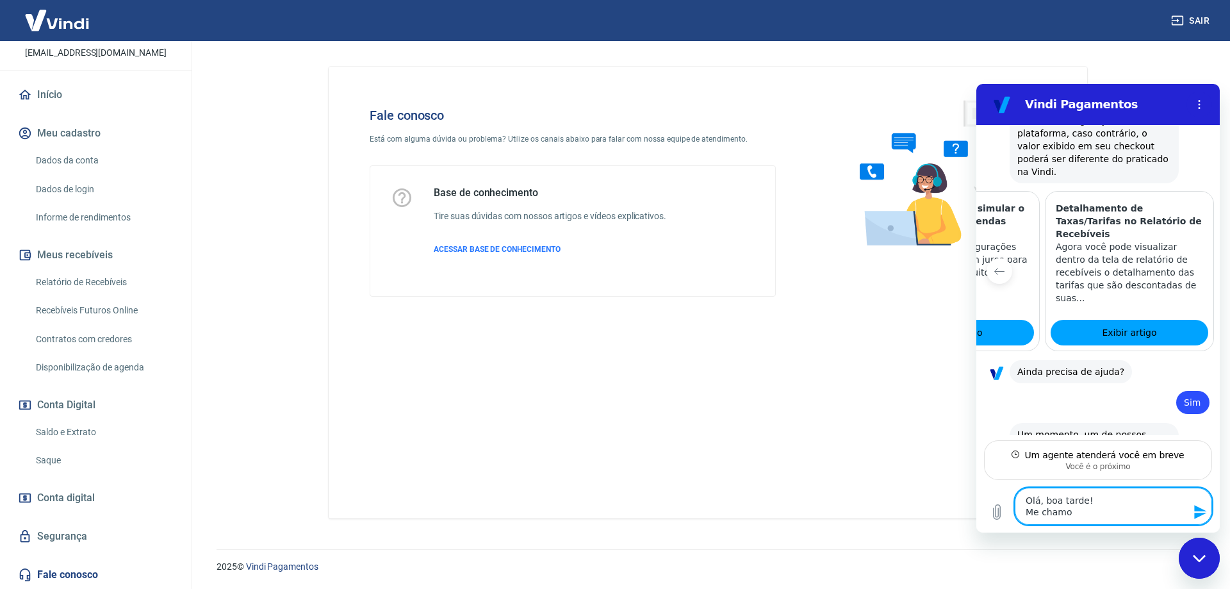
type textarea "x"
type textarea "Olá, boa tarde! Me chamo Mi"
type textarea "x"
type textarea "Olá, boa tarde! Me chamo Mir"
type textarea "x"
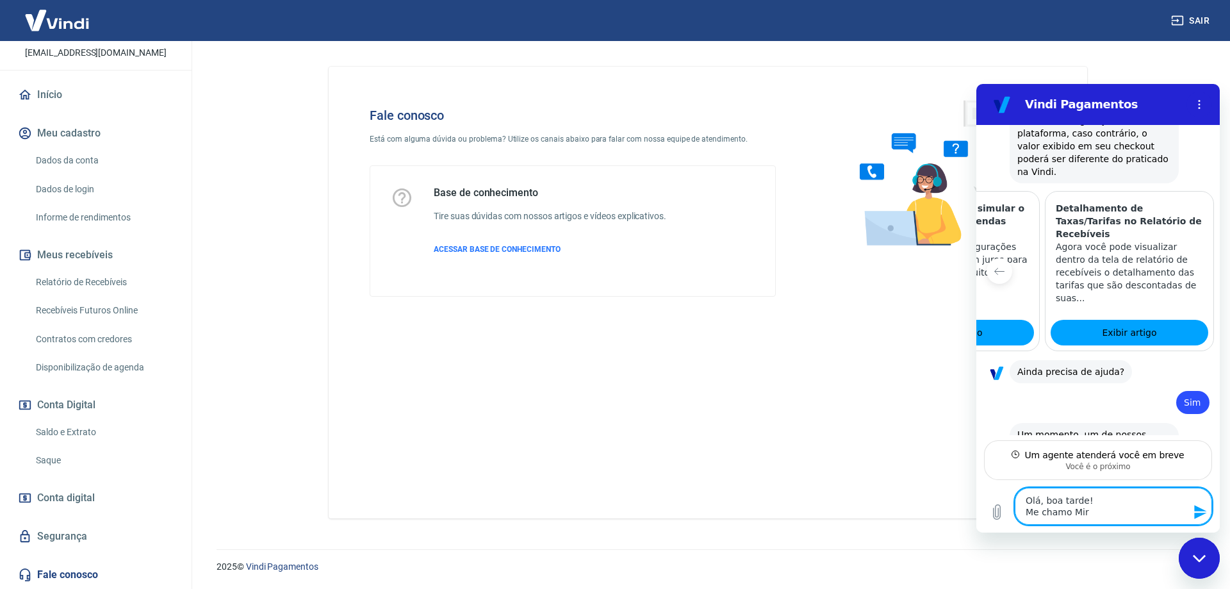
type textarea "Olá, boa tarde! Me chamo Mire"
type textarea "x"
type textarea "Olá, boa tarde! Me chamo Mirel"
type textarea "x"
type textarea "Olá, boa tarde! Me chamo Mirela"
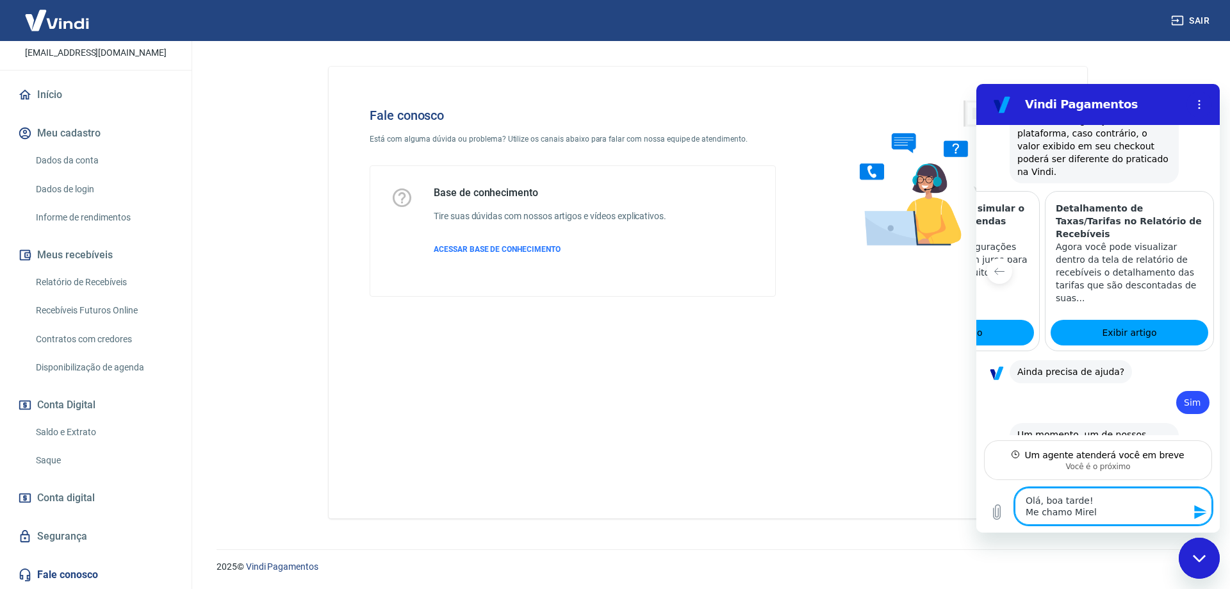
type textarea "x"
type textarea "Olá, boa tarde! Me chamo Mirela,"
type textarea "x"
type textarea "Olá, boa tarde! Me chamo Mirela,"
type textarea "x"
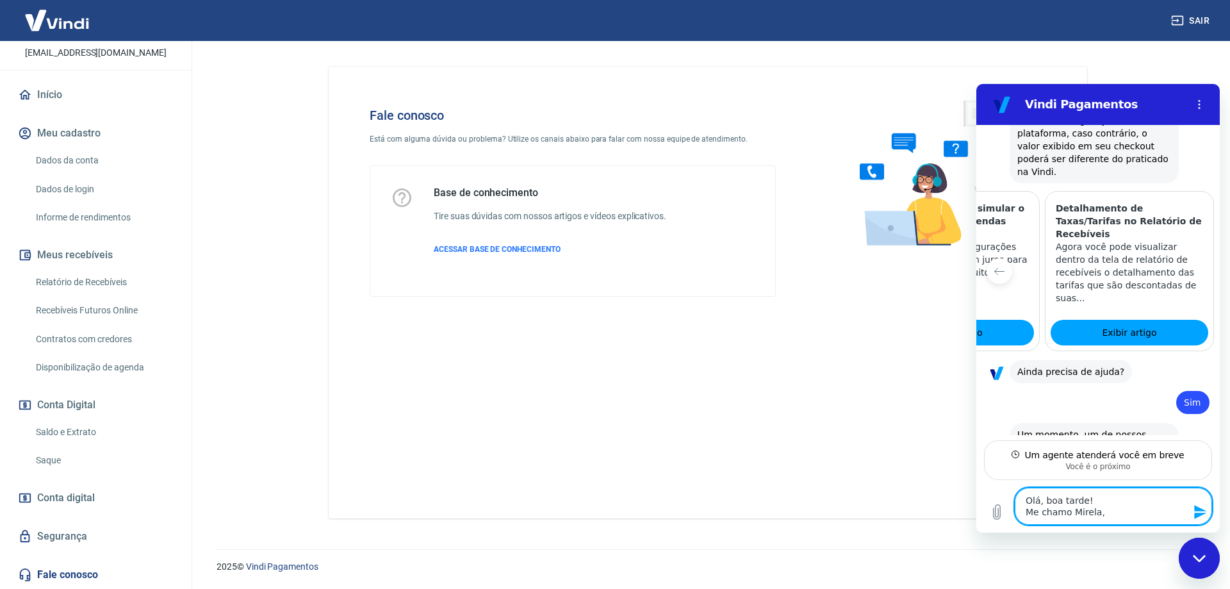
type textarea "Olá, boa tarde! Me chamo Mirela, s"
type textarea "x"
type textarea "Olá, boa tarde! Me chamo Mirela, so"
type textarea "x"
type textarea "Olá, boa tarde! Me chamo Mirela, sou"
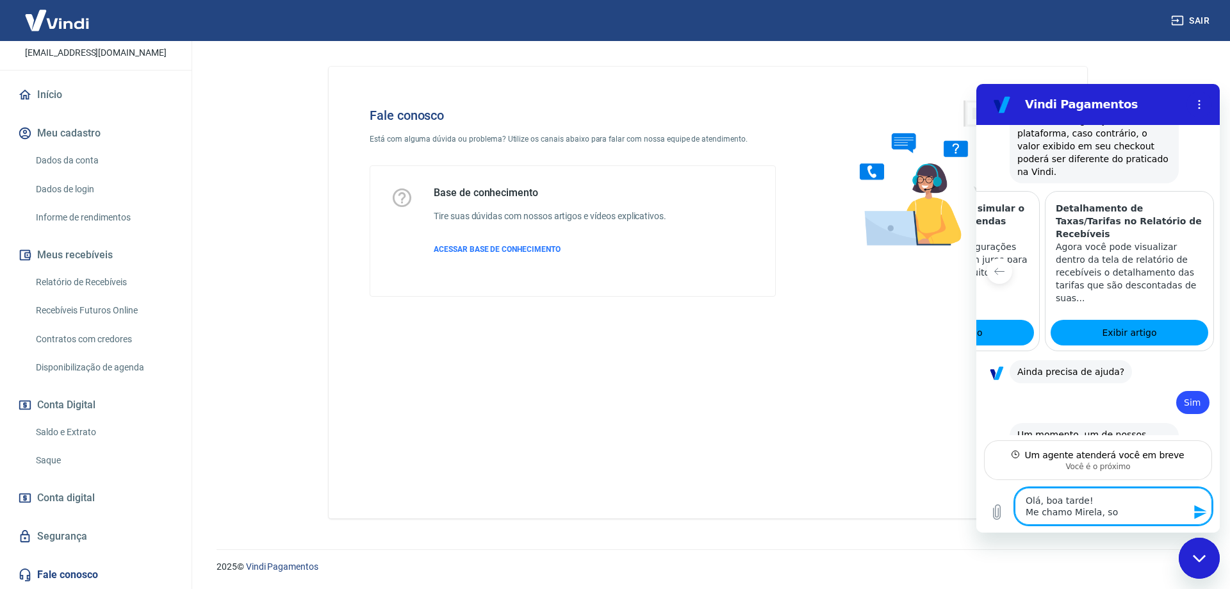
type textarea "x"
type textarea "Olá, boa tarde! Me chamo Mirela, sou"
type textarea "x"
type textarea "Olá, boa tarde! Me chamo Mirela, sou r"
type textarea "x"
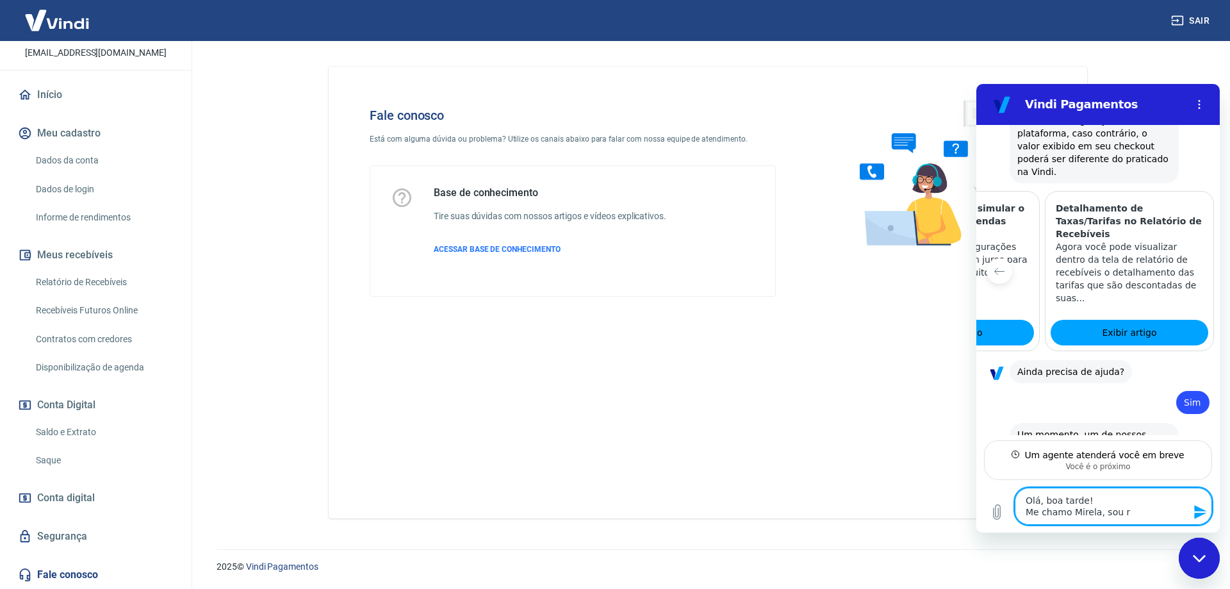
type textarea "Olá, boa tarde! Me chamo Mirela, sou re"
type textarea "x"
type textarea "Olá, boa tarde! Me chamo Mirela, sou res"
type textarea "x"
type textarea "Olá, boa tarde! Me chamo Mirela, sou resp"
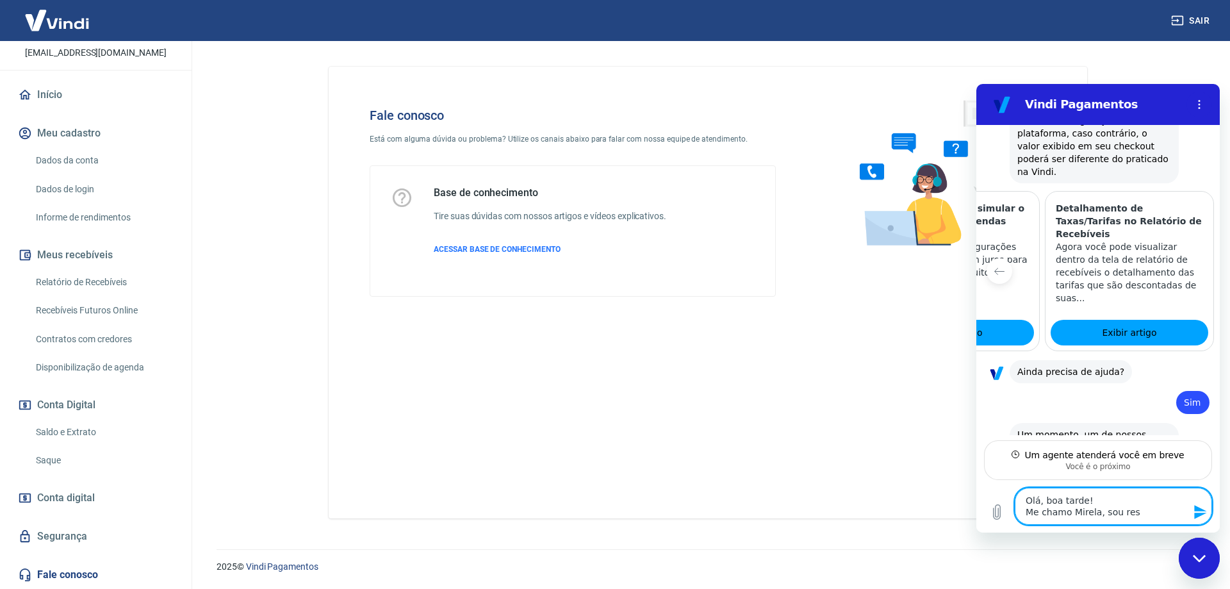
type textarea "x"
type textarea "Olá, boa tarde! Me chamo Mirela, sou respo"
type textarea "x"
type textarea "Olá, boa tarde! Me chamo Mirela, sou respon"
type textarea "x"
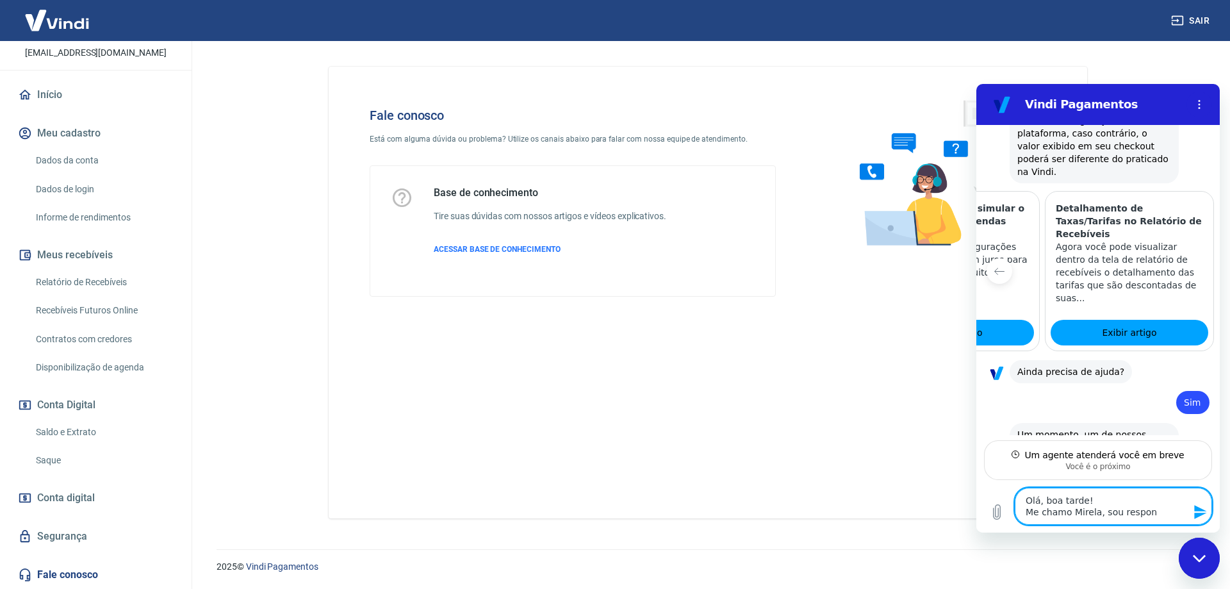
type textarea "Olá, boa tarde! Me chamo Mirela, sou respons"
type textarea "x"
type textarea "Olá, boa tarde! Me chamo Mirela, sou responsá"
type textarea "x"
type textarea "Olá, boa tarde! Me chamo Mirela, sou responsáv"
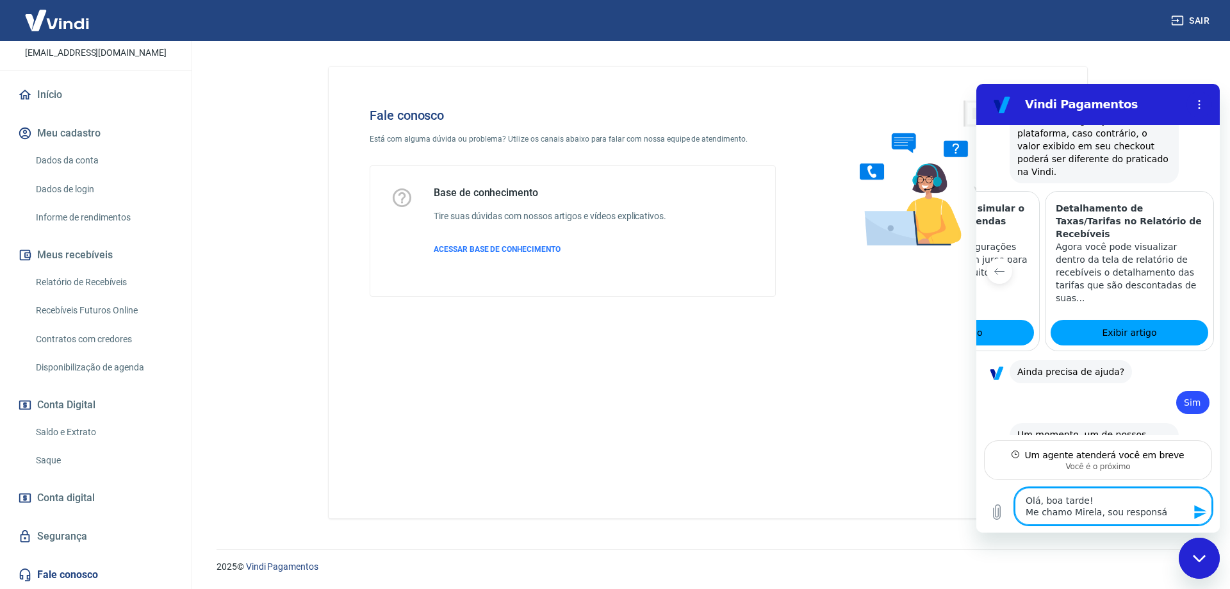
type textarea "x"
type textarea "Olá, boa tarde! Me chamo Mirela, sou responsáve"
type textarea "x"
type textarea "Olá, boa tarde! Me chamo Mirela, sou responsável"
type textarea "x"
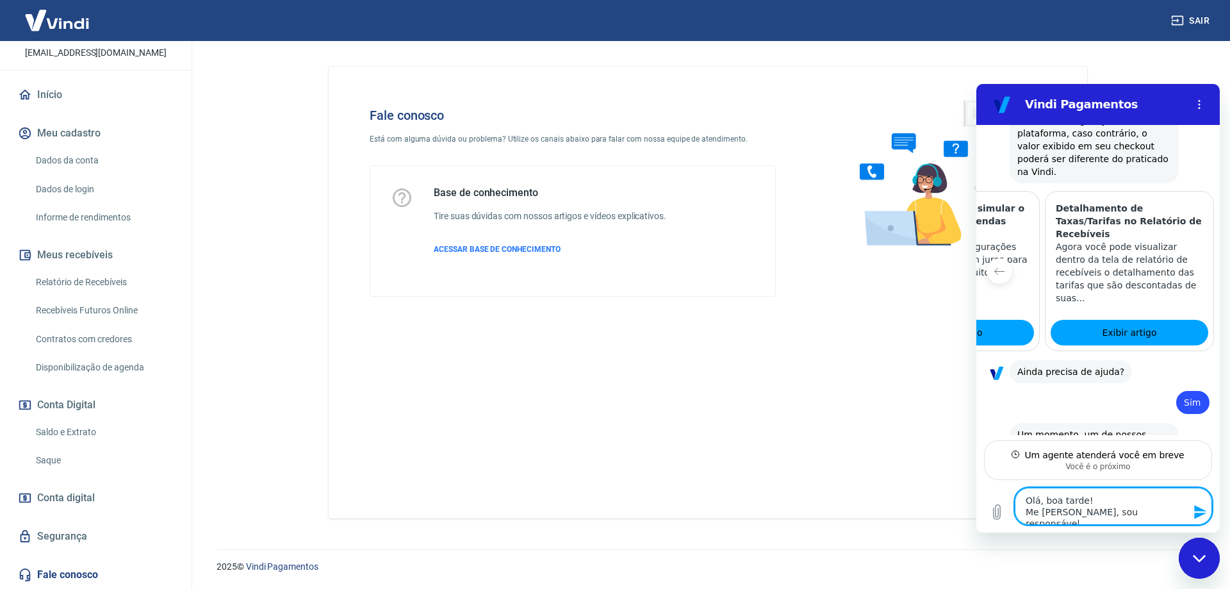
type textarea "Olá, boa tarde! Me chamo Mirela, sou responsável"
type textarea "x"
type textarea "Olá, boa tarde! Me chamo Mirela, sou responsável"
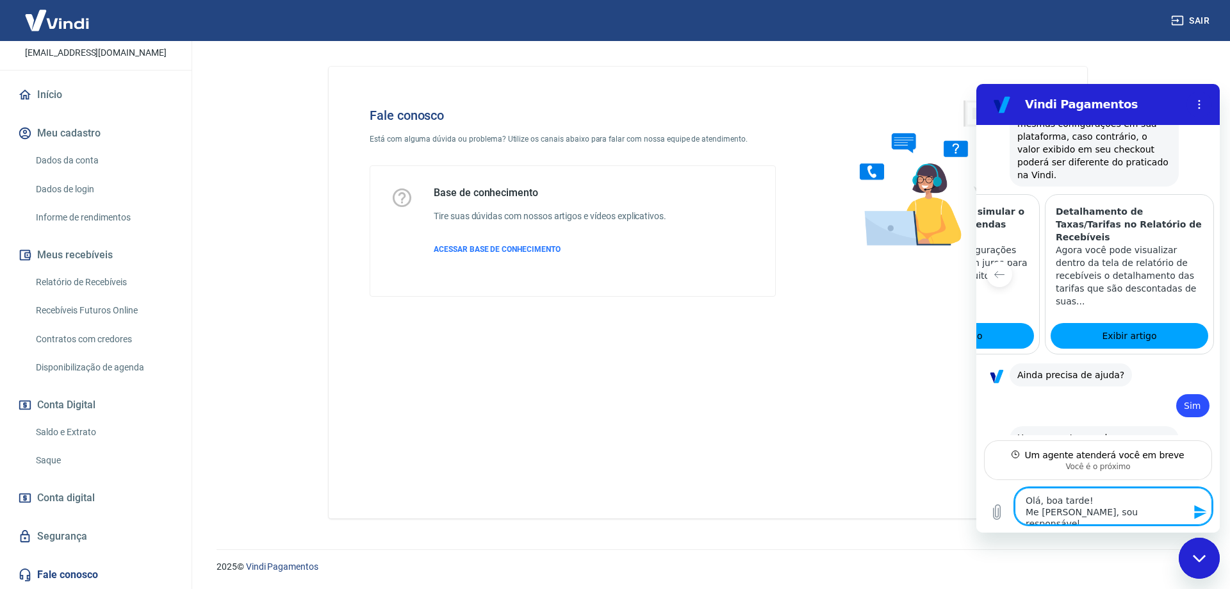
type textarea "x"
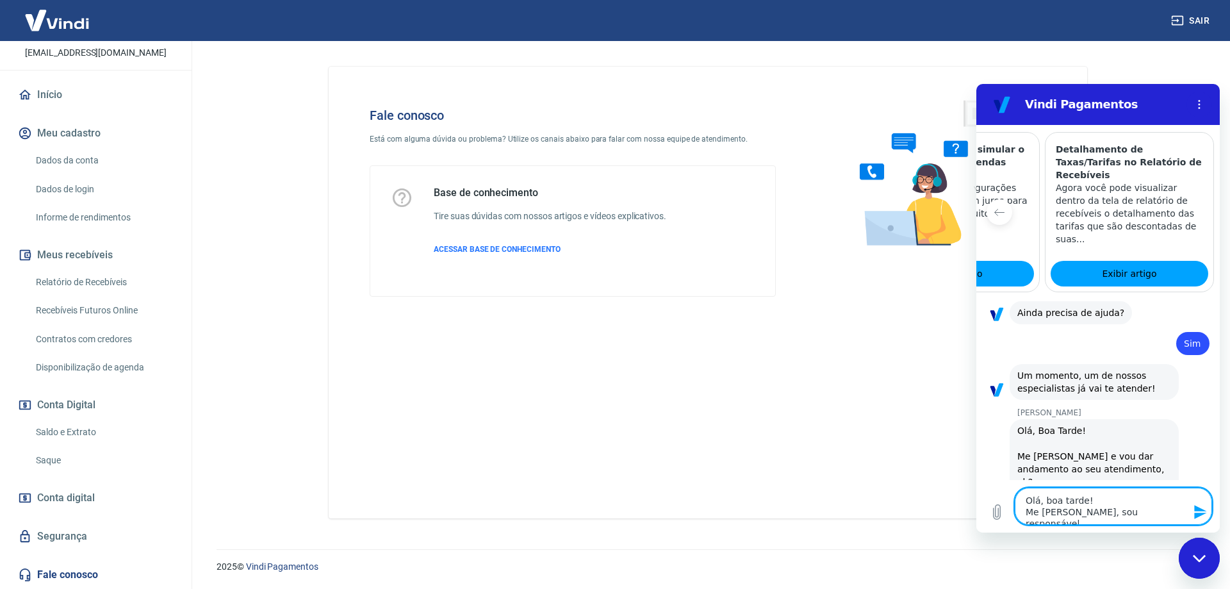
scroll to position [995, 0]
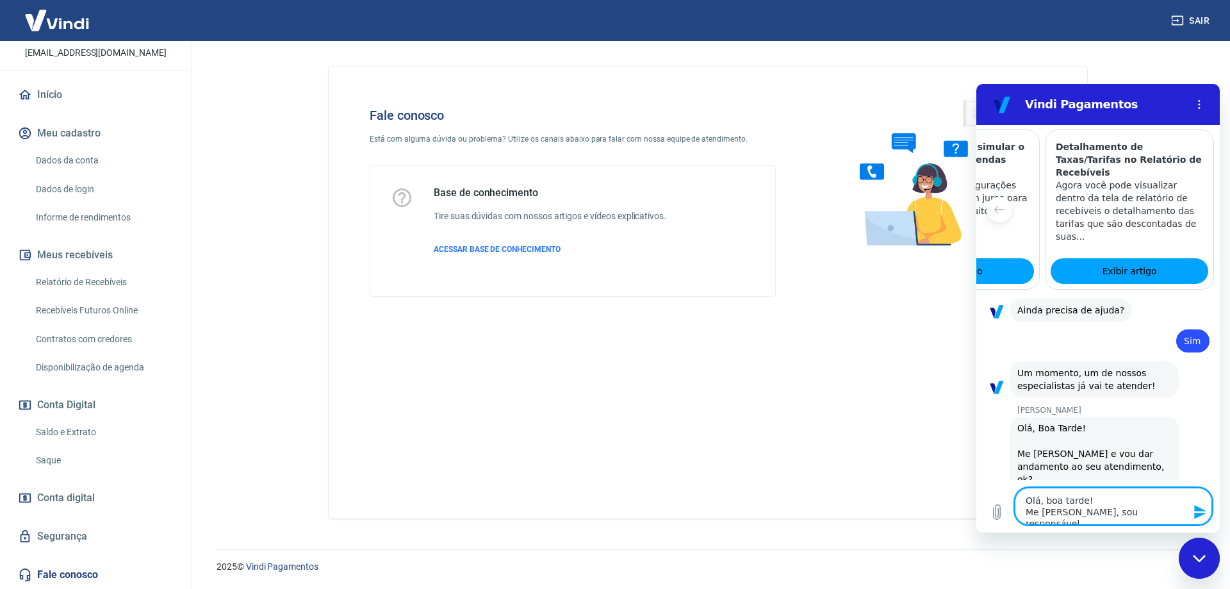
type textarea "Olá, boa tarde! Me chamo Mirela, sou responsável p"
type textarea "x"
type textarea "Olá, boa tarde! Me chamo Mirela, sou responsável pe"
type textarea "x"
type textarea "Olá, boa tarde! Me chamo Mirela, sou responsável pel"
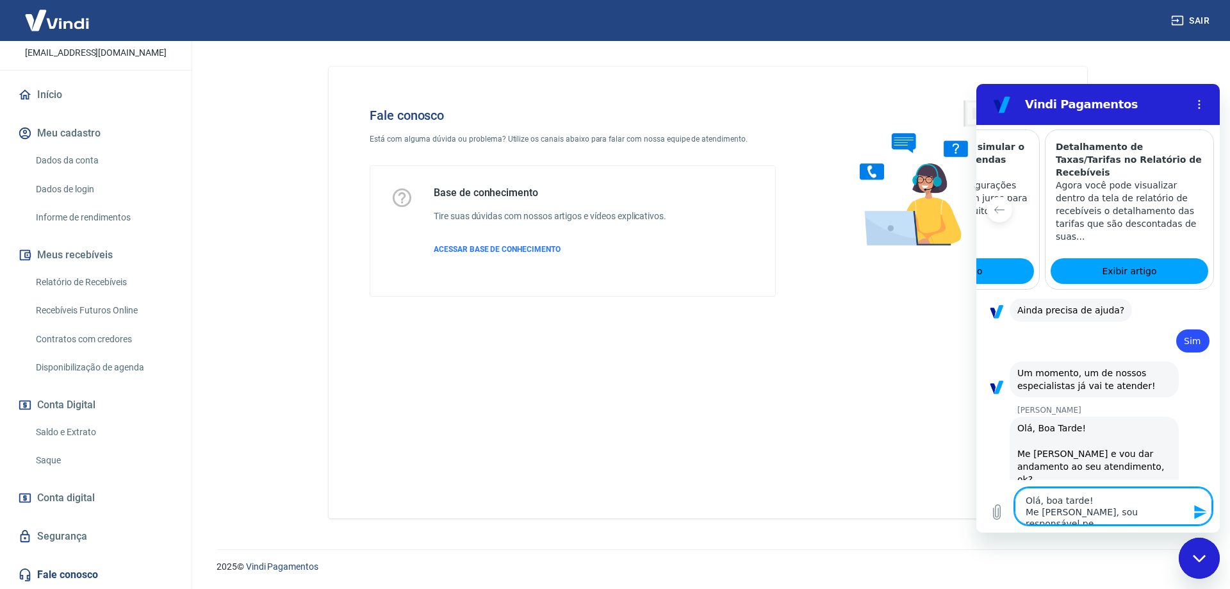
type textarea "x"
type textarea "Olá, boa tarde! Me chamo Mirela, sou responsável pelo"
type textarea "x"
type textarea "Olá, boa tarde! Me chamo Mirela, sou responsável pelo"
type textarea "x"
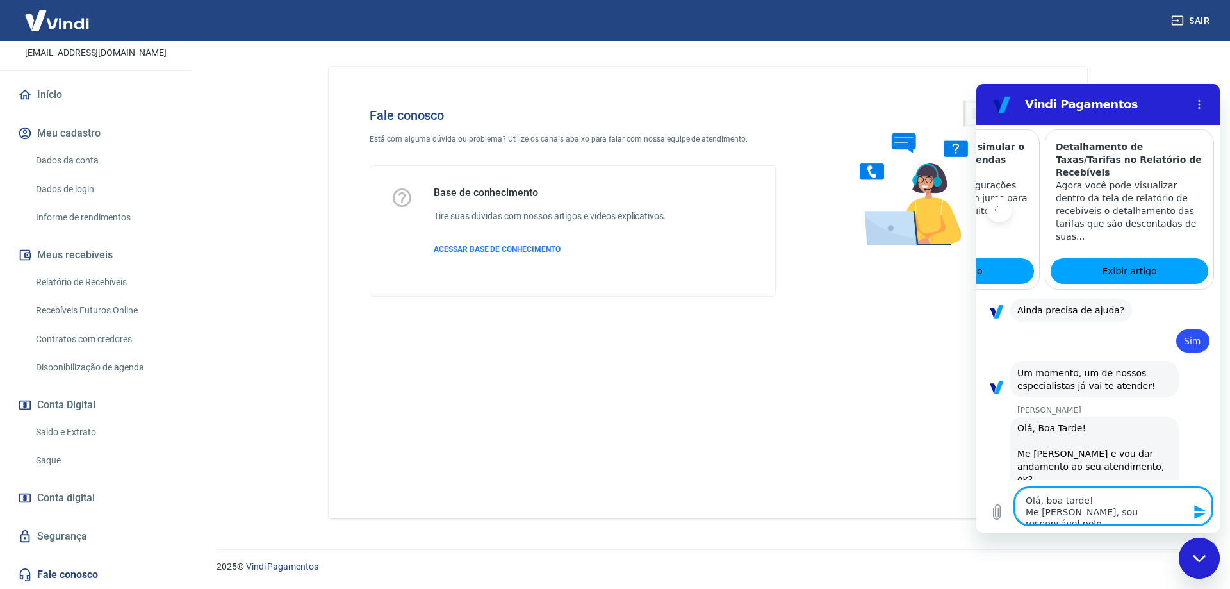
type textarea "Olá, boa tarde! Me chamo Mirela, sou responsável pelo f"
type textarea "x"
type textarea "Olá, boa tarde! Me chamo Mirela, sou responsável pelo fi"
type textarea "x"
type textarea "Olá, boa tarde! Me chamo Mirela, sou responsável pelo fin"
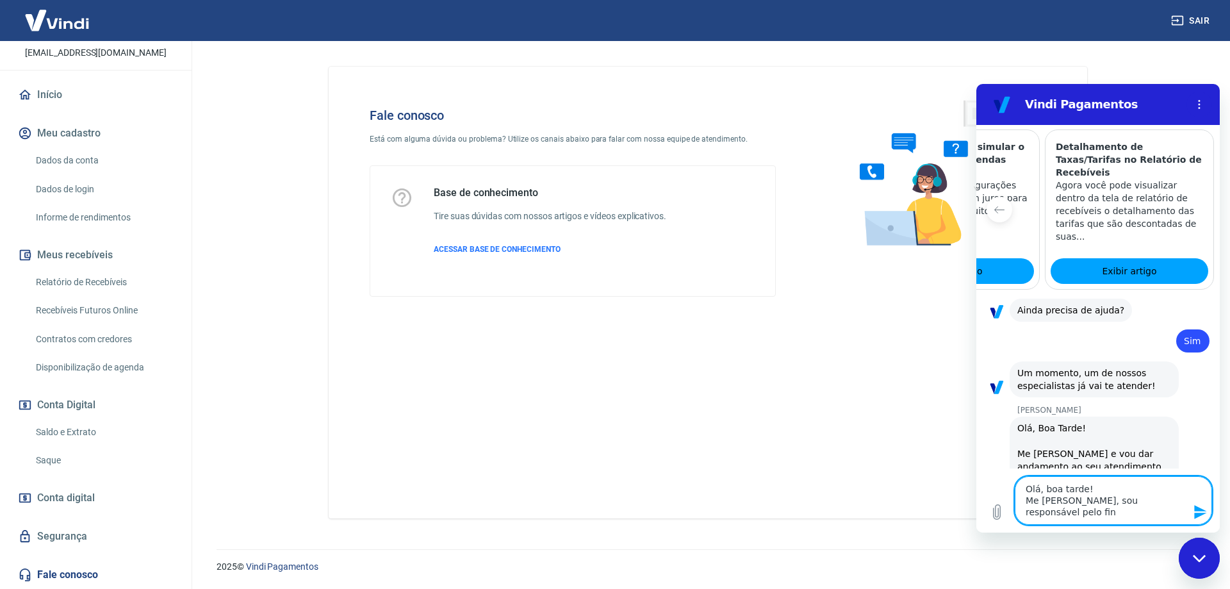
type textarea "x"
type textarea "Olá, boa tarde! Me chamo Mirela, sou responsável pelo fina"
type textarea "x"
type textarea "Olá, boa tarde! Me chamo Mirela, sou responsável pelo finan"
type textarea "x"
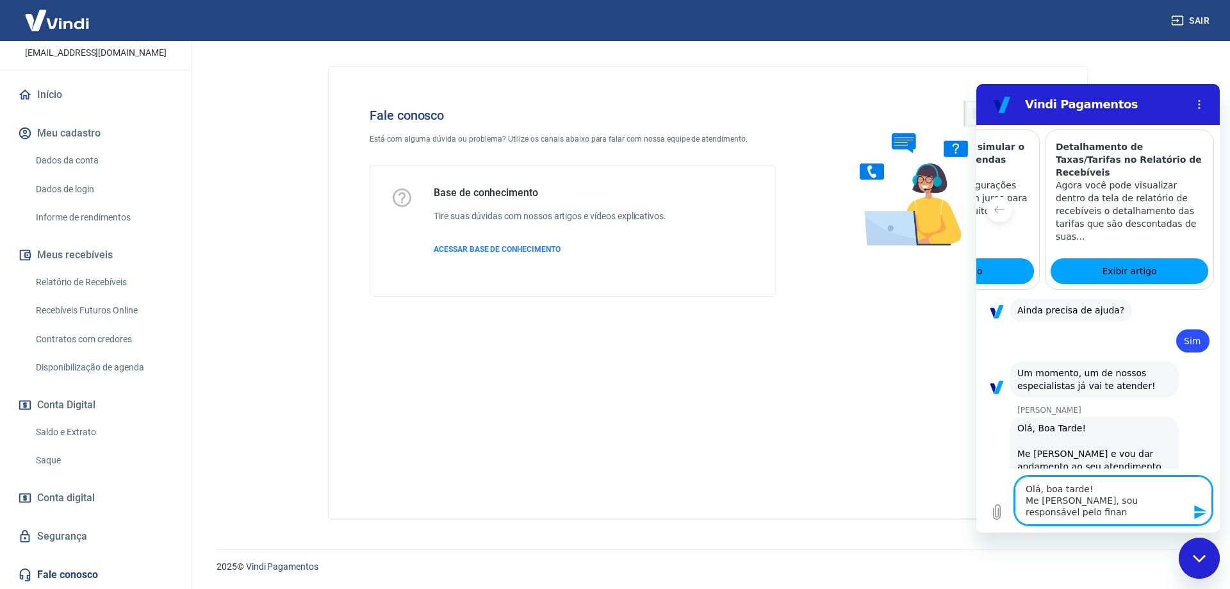
type textarea "Olá, boa tarde! Me chamo Mirela, sou responsável pelo financ"
type textarea "x"
type textarea "Olá, boa tarde! Me chamo Mirela, sou responsável pelo finance"
type textarea "x"
type textarea "Olá, boa tarde! Me chamo Mirela, sou responsável pelo financer"
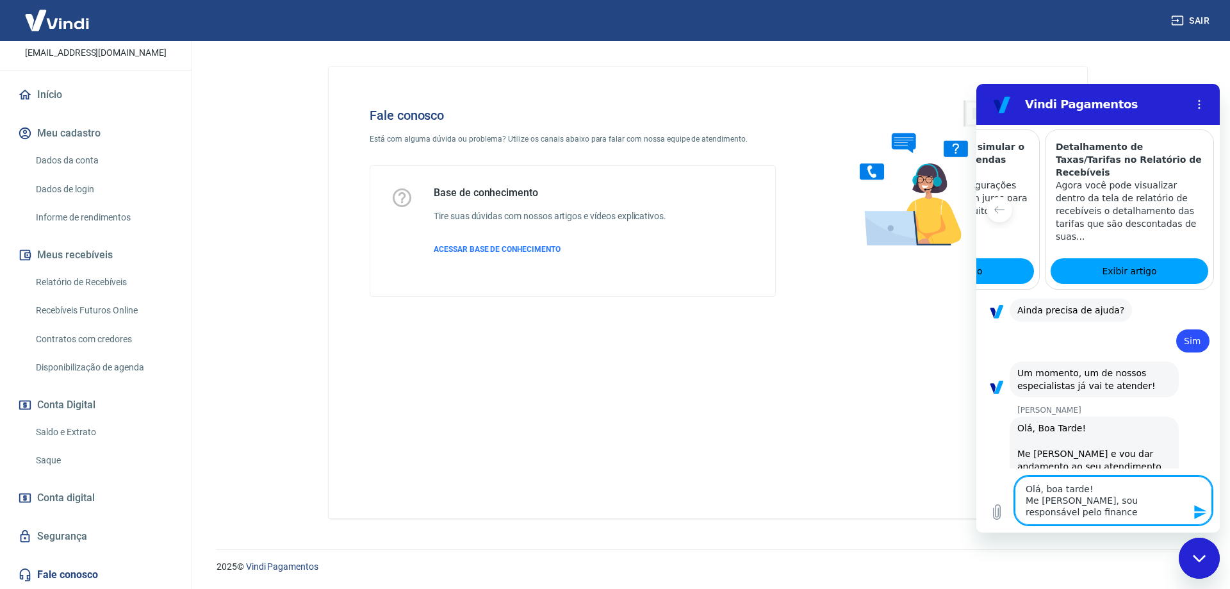
type textarea "x"
type textarea "Olá, boa tarde! Me chamo Mirela, sou responsável pelo finance"
type textarea "x"
type textarea "Olá, boa tarde! Me chamo Mirela, sou responsável pelo financei"
type textarea "x"
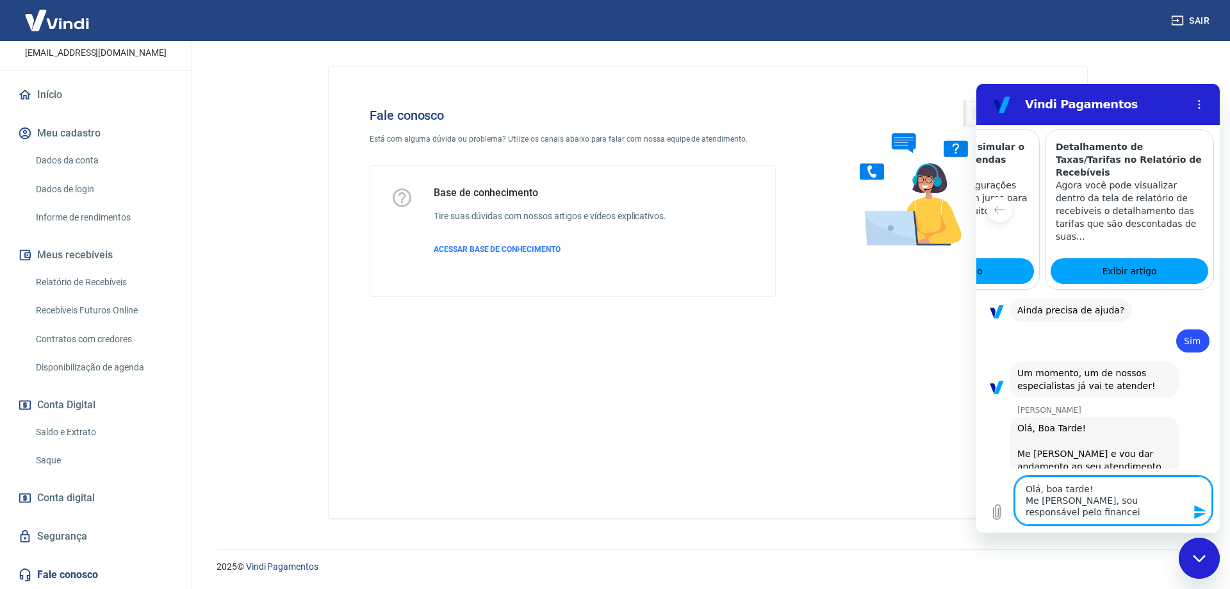
type textarea "Olá, boa tarde! Me chamo Mirela, sou responsável pelo financeir"
type textarea "x"
type textarea "Olá, boa tarde! Me chamo Mirela, sou responsável pelo financeiro"
type textarea "x"
type textarea "Olá, boa tarde! Me chamo Mirela, sou responsável pelo financeiro"
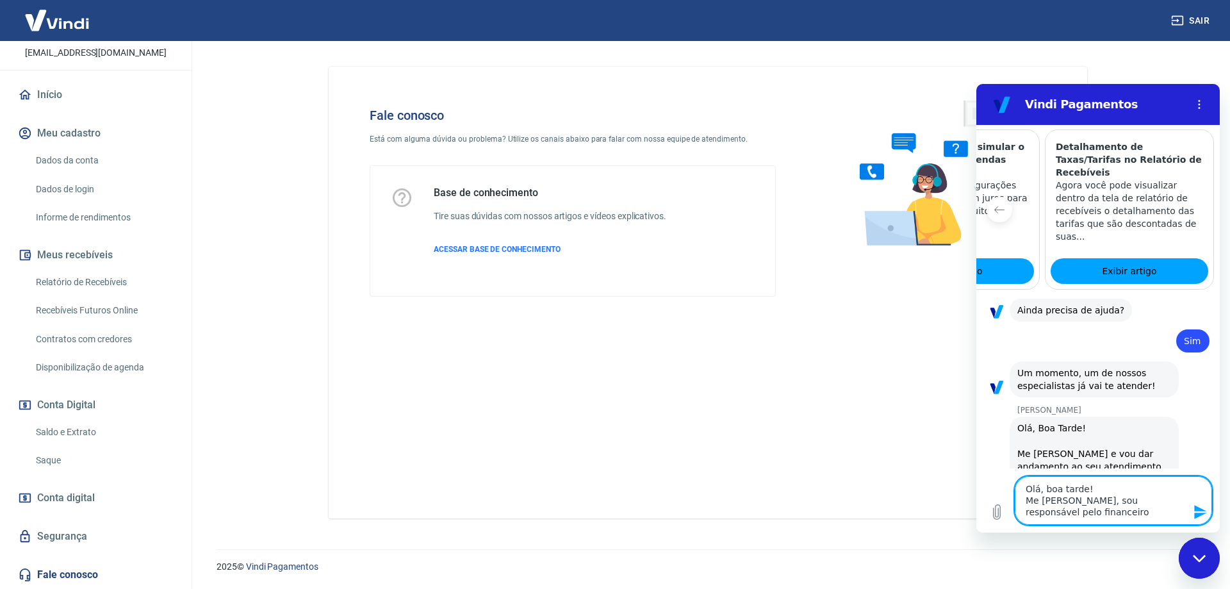
type textarea "x"
type textarea "Olá, boa tarde! Me chamo Mirela, sou responsável pelo financeiro d"
type textarea "x"
type textarea "Olá, boa tarde! Me chamo Mirela, sou responsável pelo financeiro da"
type textarea "x"
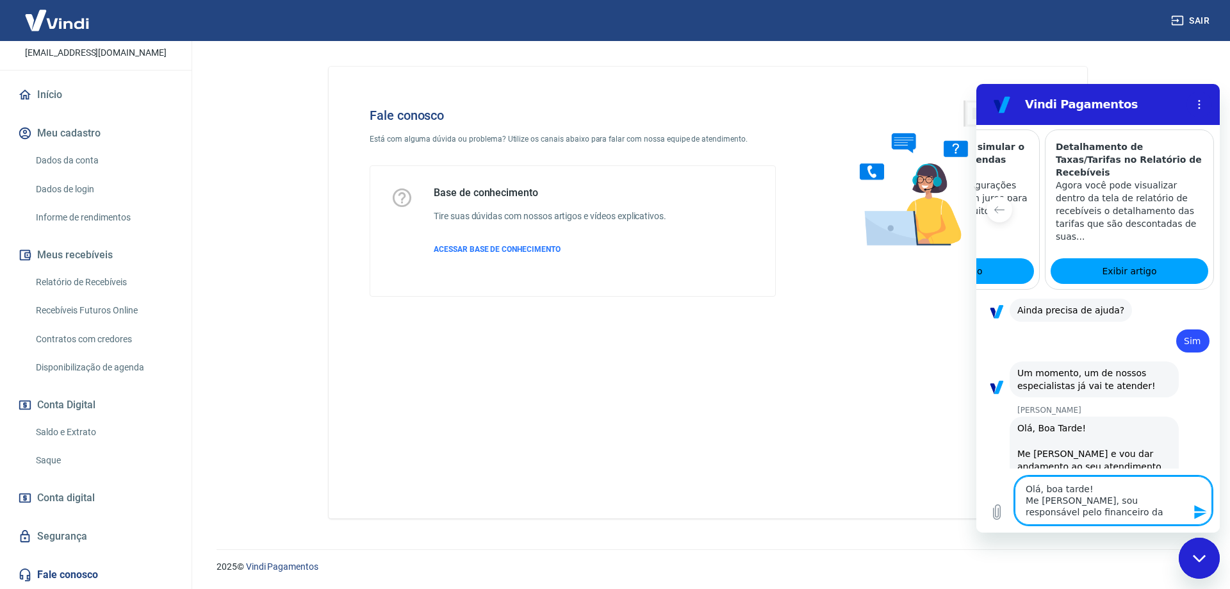
type textarea "Olá, boa tarde! Me chamo Mirela, sou responsável pelo financeiro da"
type textarea "x"
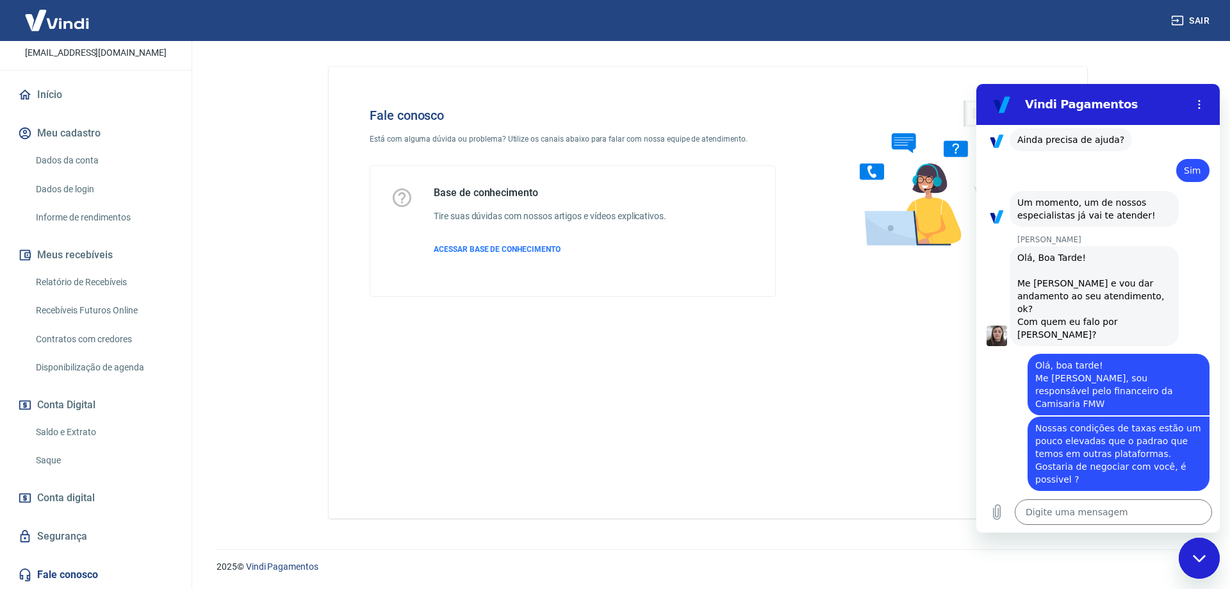
scroll to position [1164, 0]
click at [750, 342] on div "Fale conosco Está com alguma dúvida ou problema? Utilize os canais abaixo para …" at bounding box center [708, 293] width 758 height 452
click at [774, 227] on div "Base de conhecimento Tire suas dúvidas com nossos artigos e vídeos explicativos…" at bounding box center [572, 231] width 405 height 130
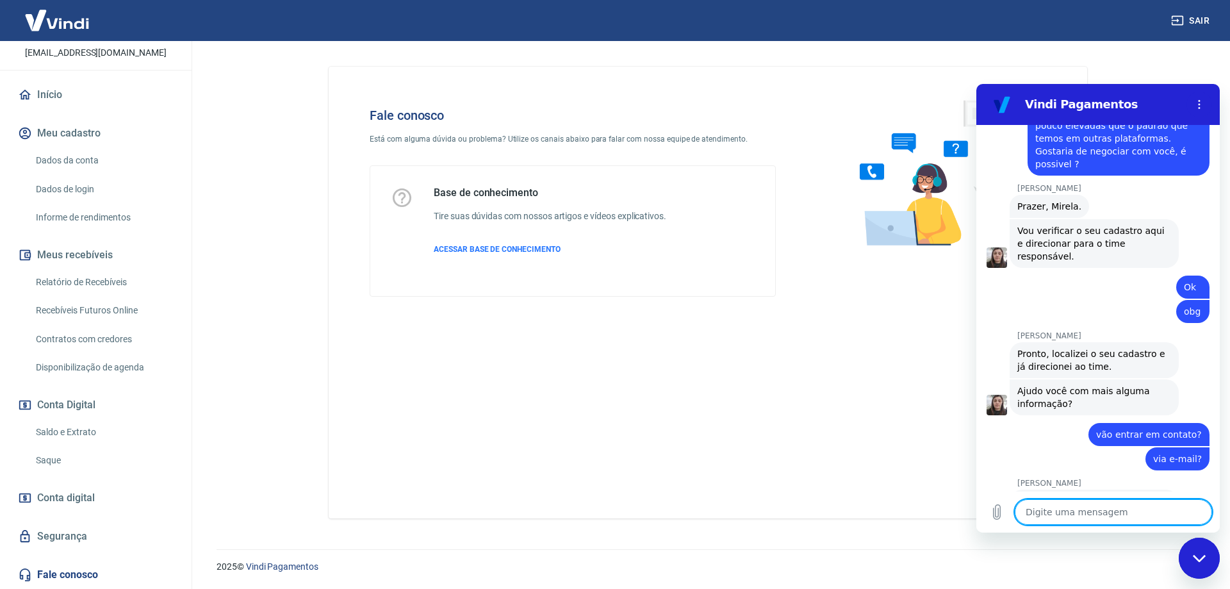
scroll to position [1483, 0]
